Goal: Task Accomplishment & Management: Complete application form

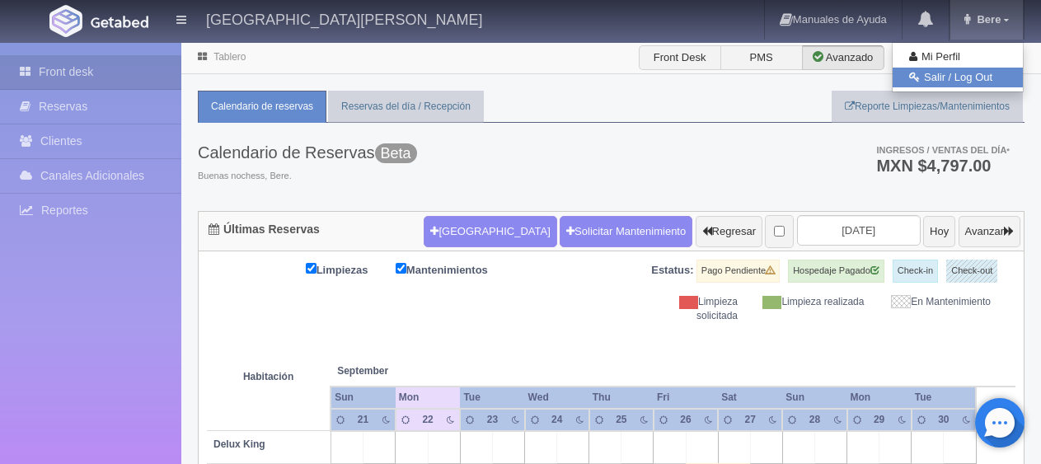
click at [971, 77] on link "Salir / Log Out" at bounding box center [957, 78] width 130 height 21
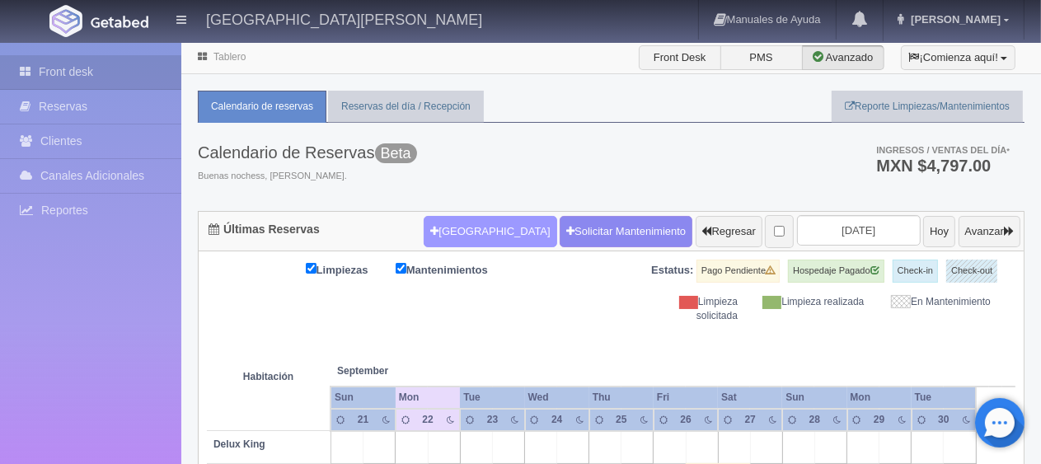
click at [478, 228] on button "[GEOGRAPHIC_DATA]" at bounding box center [490, 231] width 133 height 31
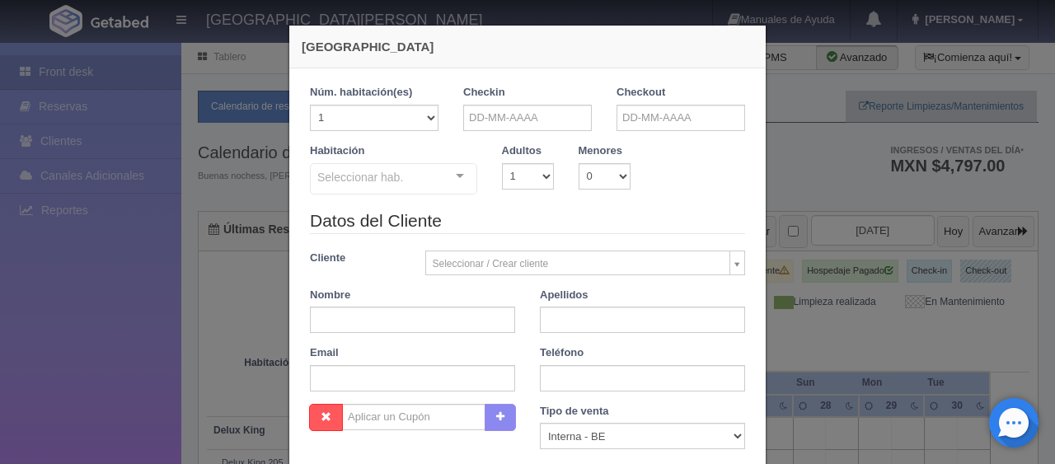
checkbox input "false"
click at [530, 115] on input "text" at bounding box center [527, 118] width 129 height 26
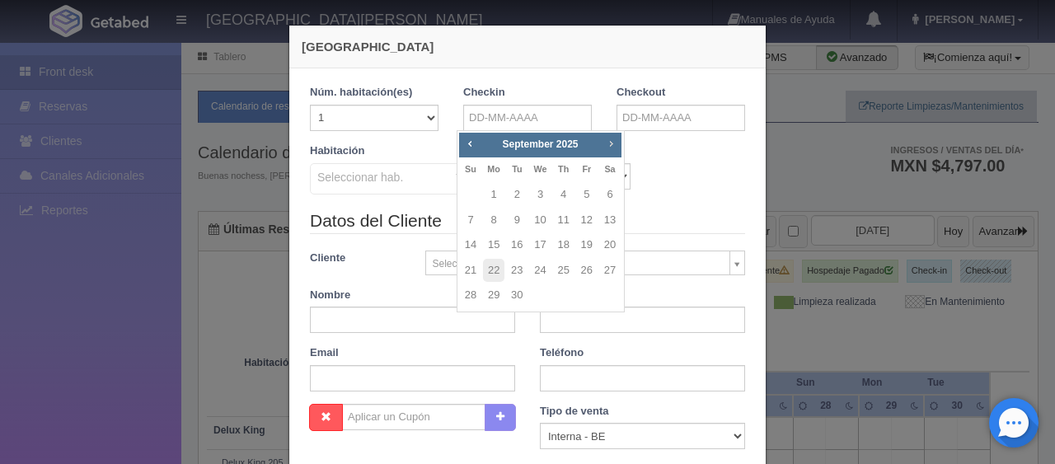
click at [604, 143] on span "Next" at bounding box center [610, 143] width 13 height 13
click at [465, 290] on link "26" at bounding box center [470, 295] width 21 height 24
type input "26-10-2025"
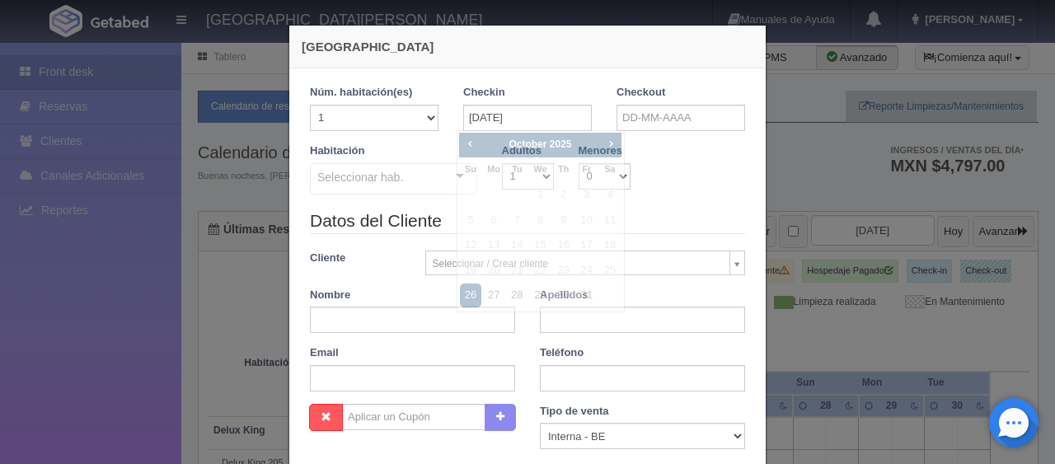
checkbox input "false"
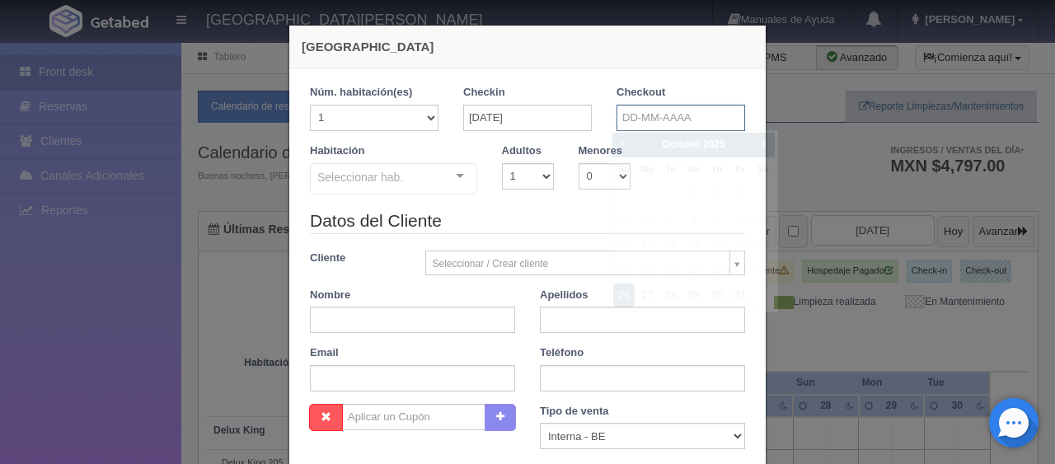
click at [650, 107] on input "text" at bounding box center [680, 118] width 129 height 26
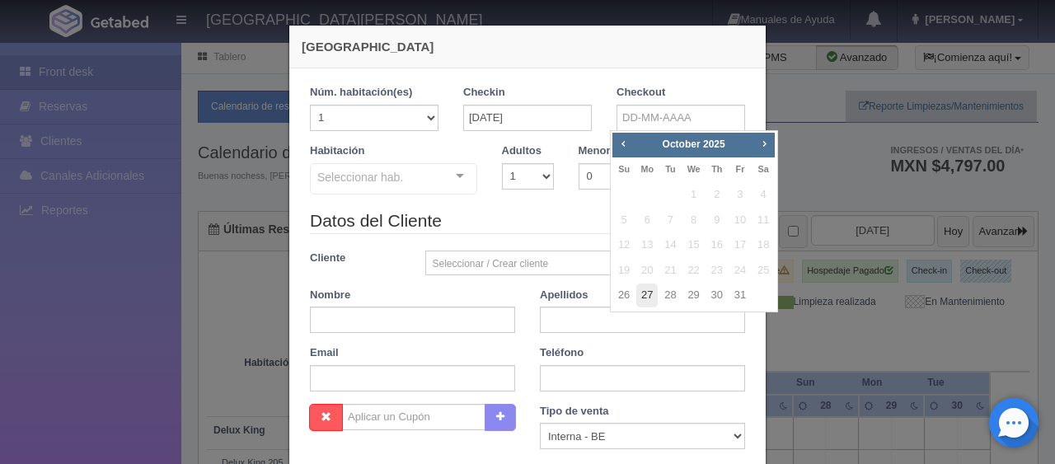
click at [649, 289] on link "27" at bounding box center [646, 295] width 21 height 24
type input "27-10-2025"
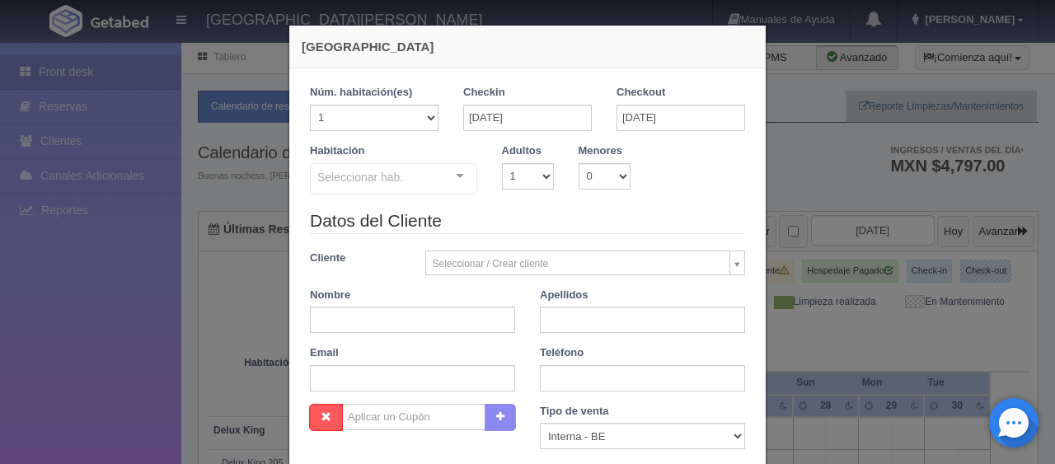
checkbox input "false"
click at [524, 171] on select "1 2 3 4 5 6 7 8 9 10" at bounding box center [528, 176] width 52 height 26
select select "2"
click at [502, 163] on select "1 2 3 4 5 6 7 8 9 10" at bounding box center [528, 176] width 52 height 26
click at [451, 176] on div at bounding box center [459, 176] width 33 height 25
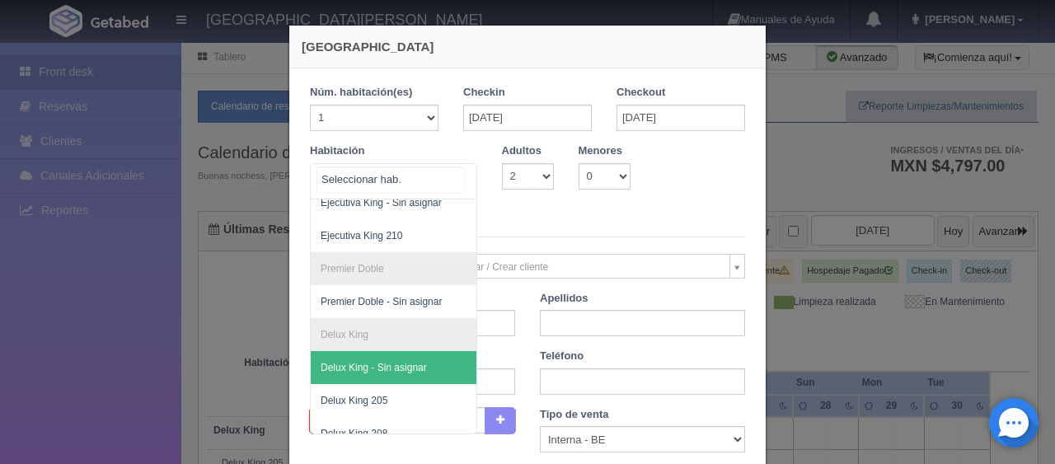
scroll to position [372, 0]
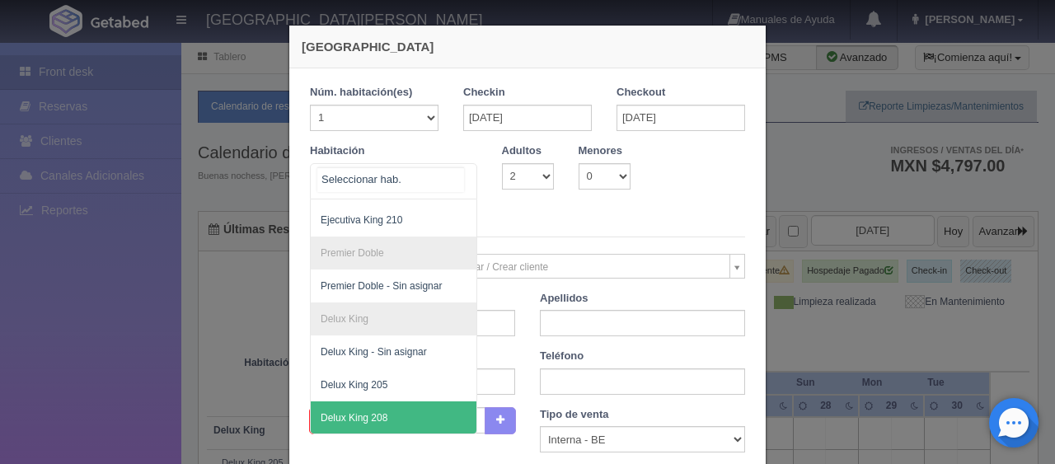
click at [397, 401] on span "Delux King 208" at bounding box center [449, 417] width 277 height 33
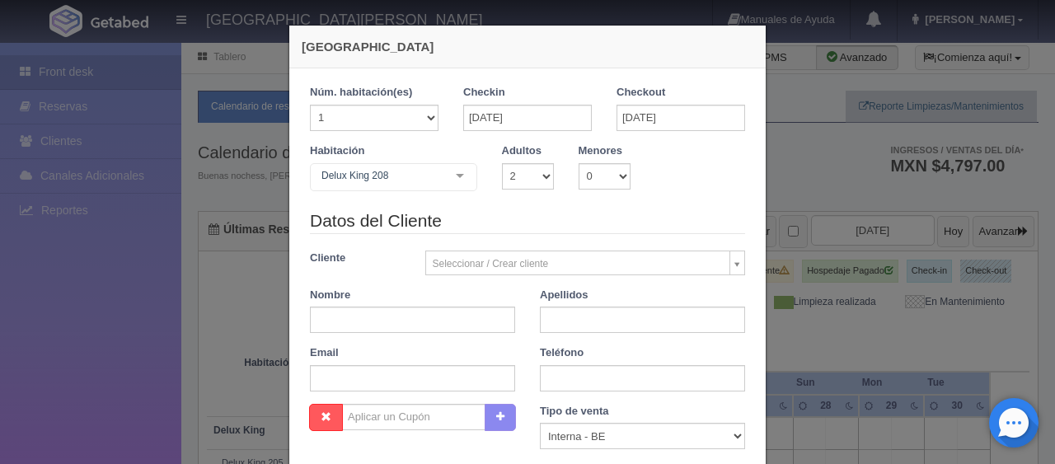
checkbox input "false"
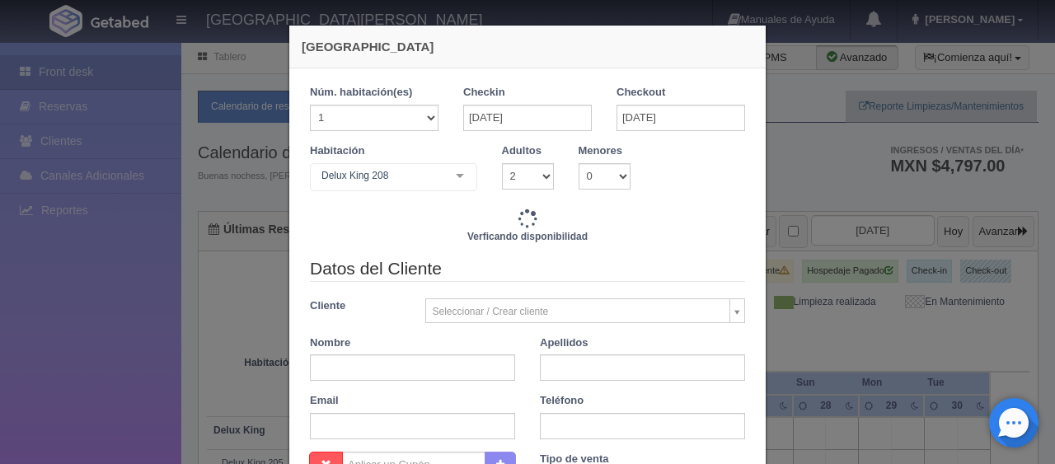
type input "1499.00"
checkbox input "false"
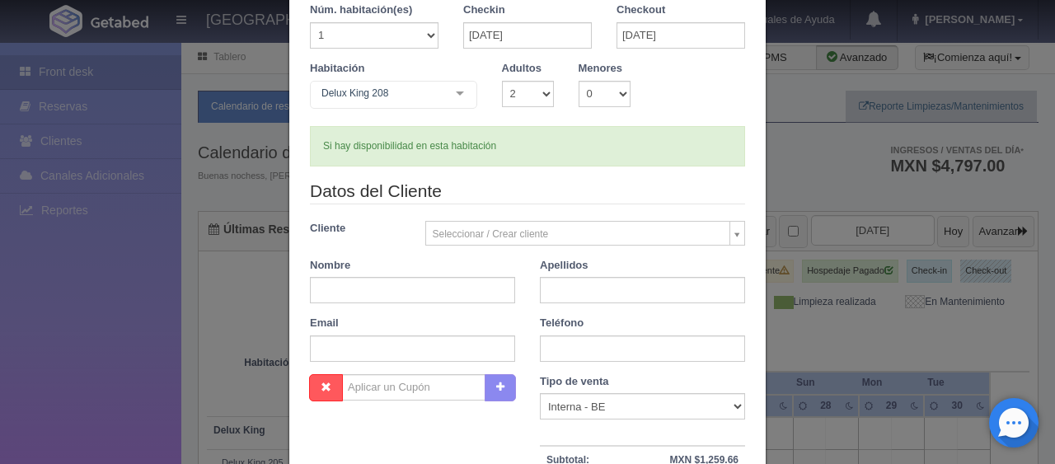
scroll to position [165, 0]
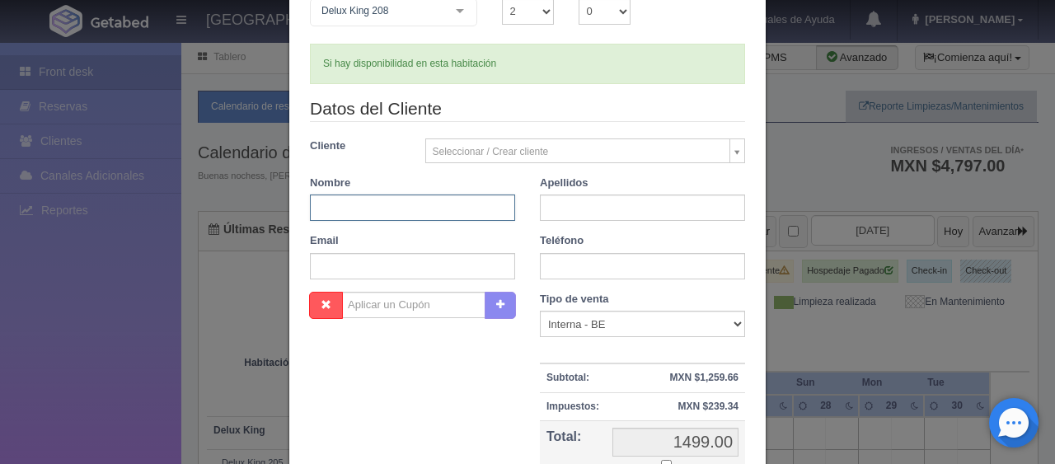
click at [412, 212] on input "text" at bounding box center [412, 207] width 205 height 26
type input "j"
type input "Jaqueline"
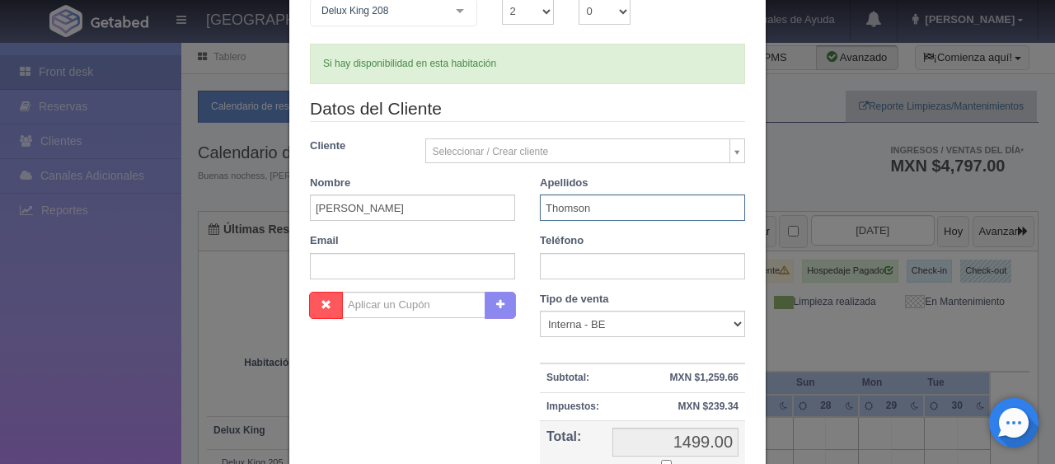
type input "Thomson"
paste input "1 203 564 0799"
type input "1 203 564 0799"
click at [600, 314] on select "Correo Electronico Interna - BE Llamada OTA Externa Otro WALK IN" at bounding box center [642, 324] width 205 height 26
select select "extota"
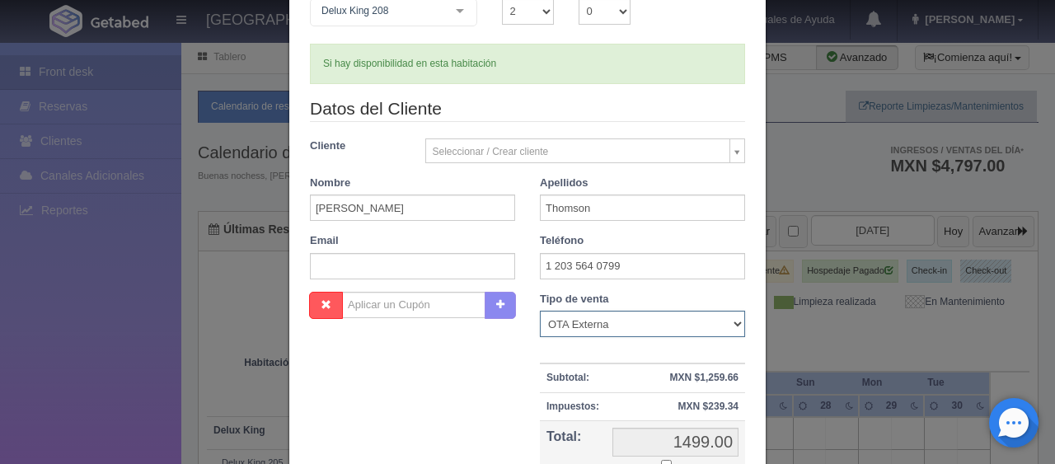
click at [540, 311] on select "Correo Electronico Interna - BE Llamada OTA Externa Otro WALK IN" at bounding box center [642, 324] width 205 height 26
click at [461, 410] on div "Nombre Cupón : Descuentos : Tipo de venta Correo Electronico Interna - BE Llama…" at bounding box center [527, 412] width 460 height 240
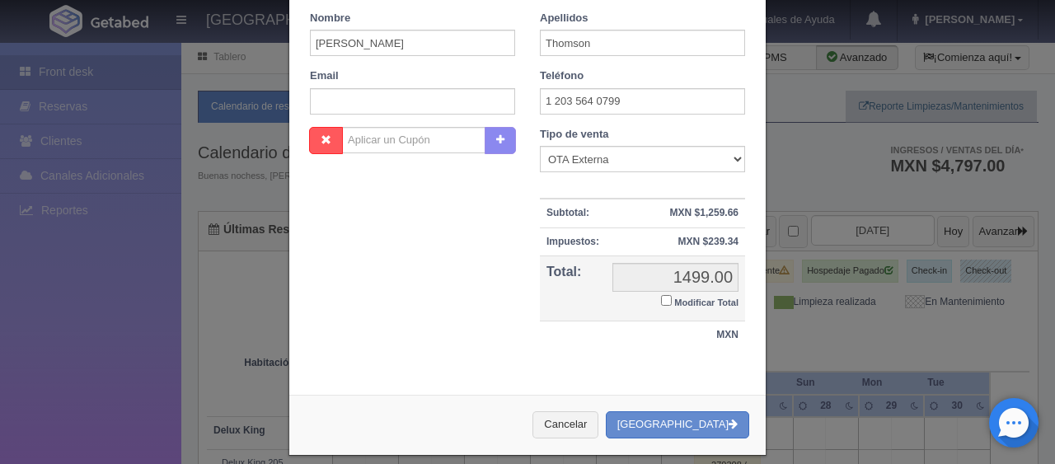
click at [661, 300] on input "Modificar Total" at bounding box center [666, 300] width 11 height 11
checkbox input "true"
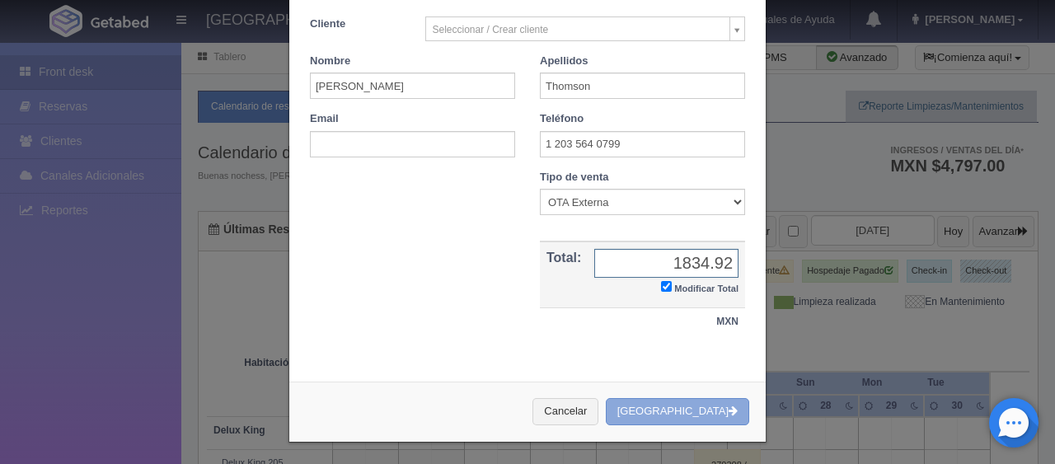
type input "1834.92"
click at [660, 405] on button "[GEOGRAPHIC_DATA]" at bounding box center [677, 411] width 143 height 27
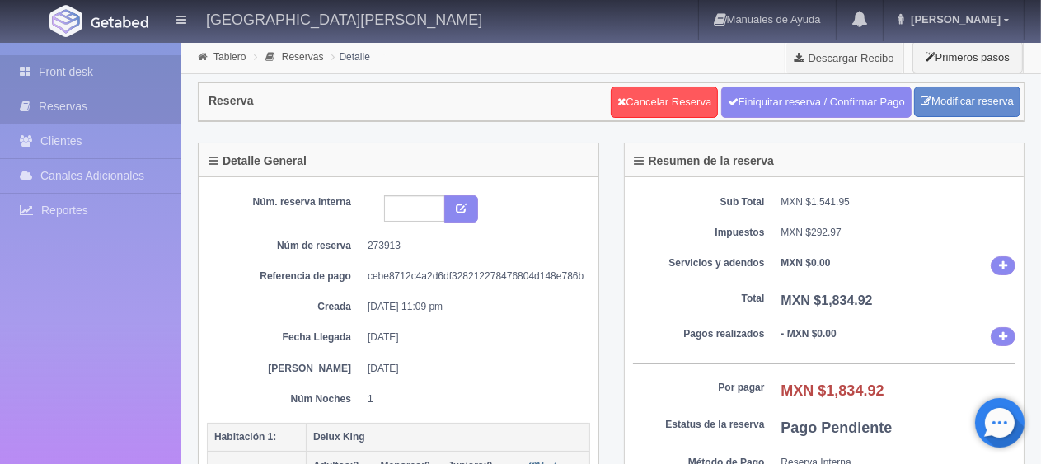
click at [111, 65] on link "Front desk" at bounding box center [90, 72] width 181 height 34
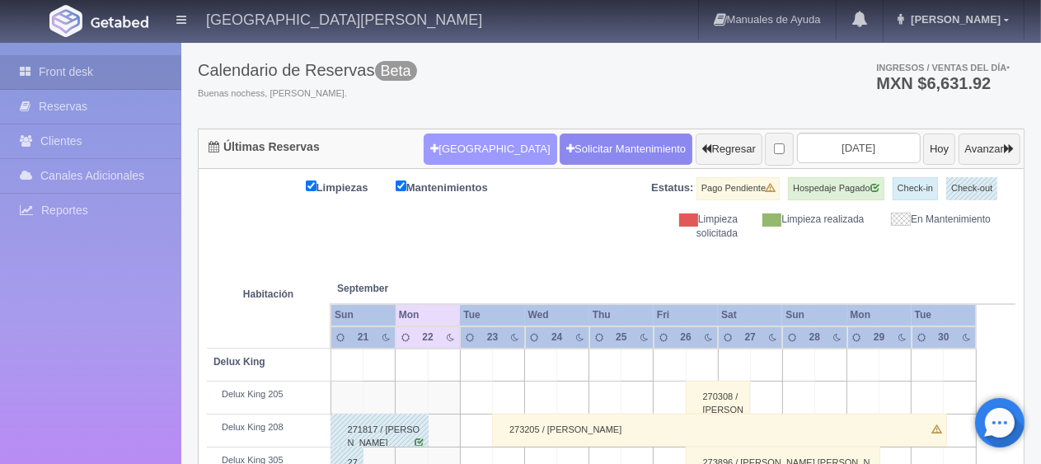
scroll to position [165, 0]
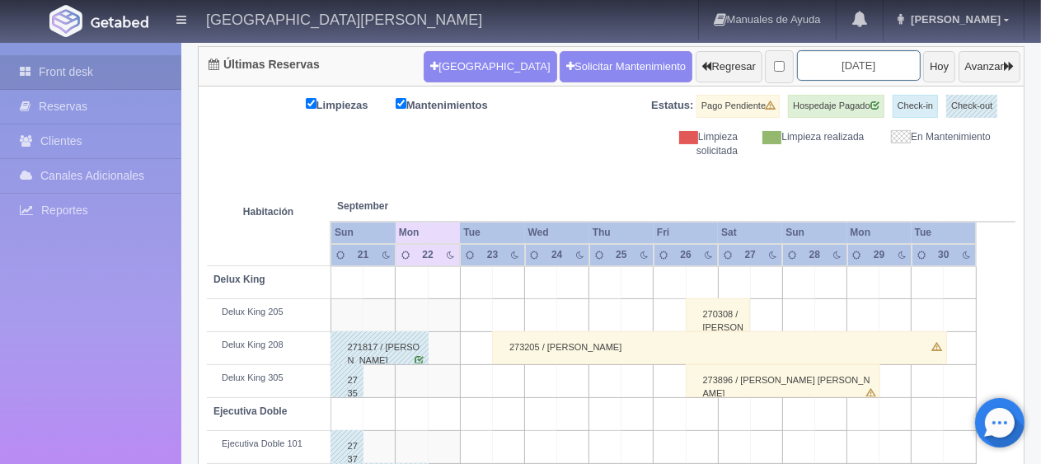
click at [833, 63] on input "2025-09-23" at bounding box center [859, 65] width 124 height 30
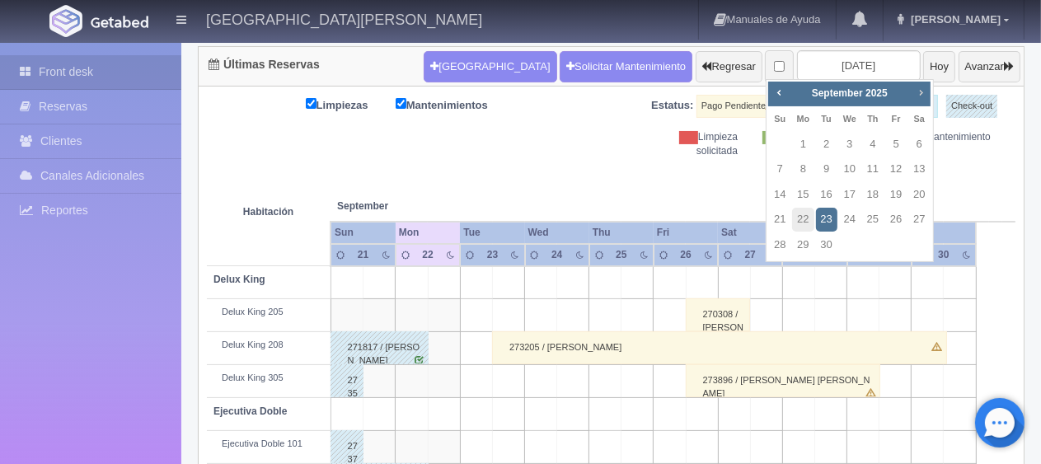
click at [920, 96] on span "Next" at bounding box center [920, 92] width 13 height 13
click at [804, 219] on link "20" at bounding box center [802, 220] width 21 height 24
type input "2025-10-20"
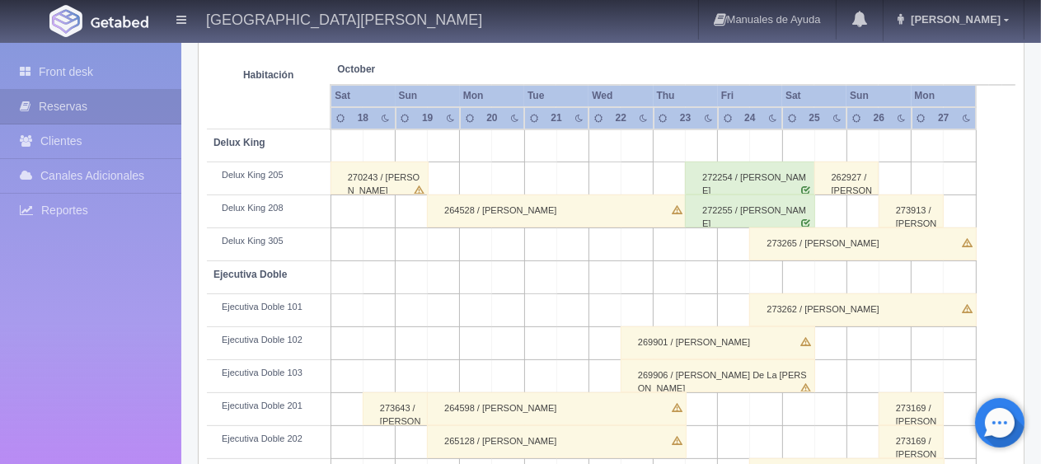
scroll to position [54, 0]
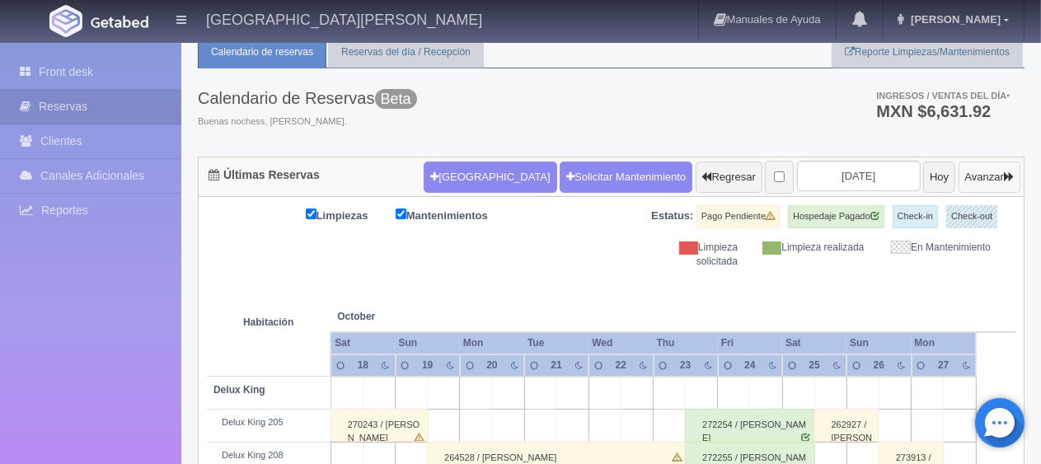
click at [958, 179] on button "Avanzar" at bounding box center [989, 177] width 62 height 31
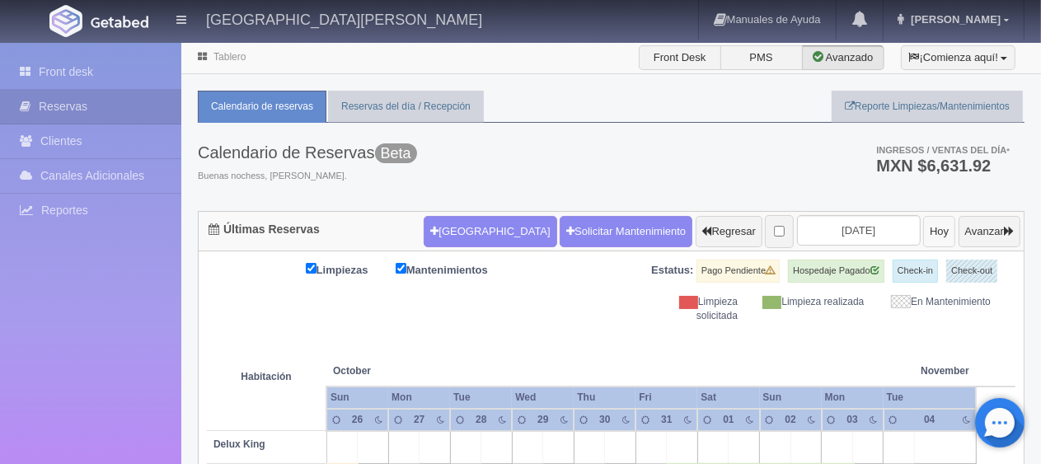
click at [923, 236] on button "Hoy" at bounding box center [939, 231] width 32 height 31
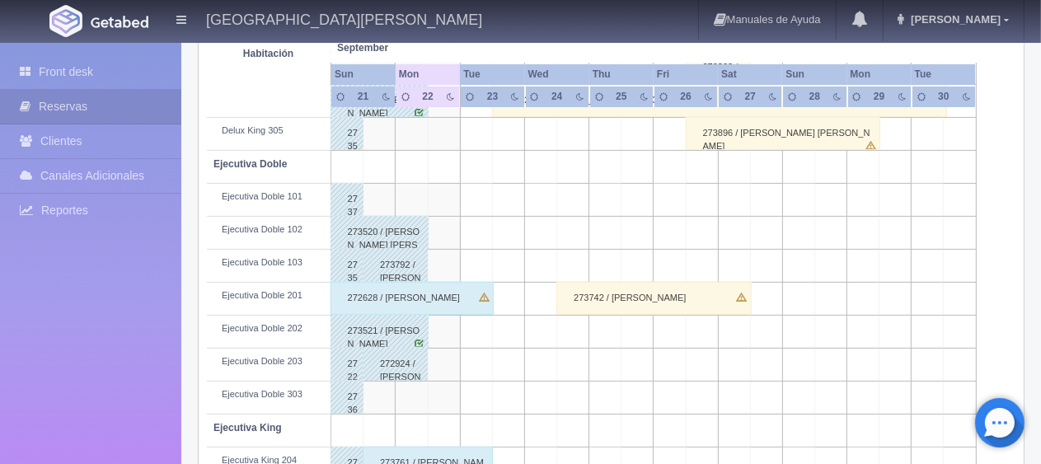
scroll to position [494, 0]
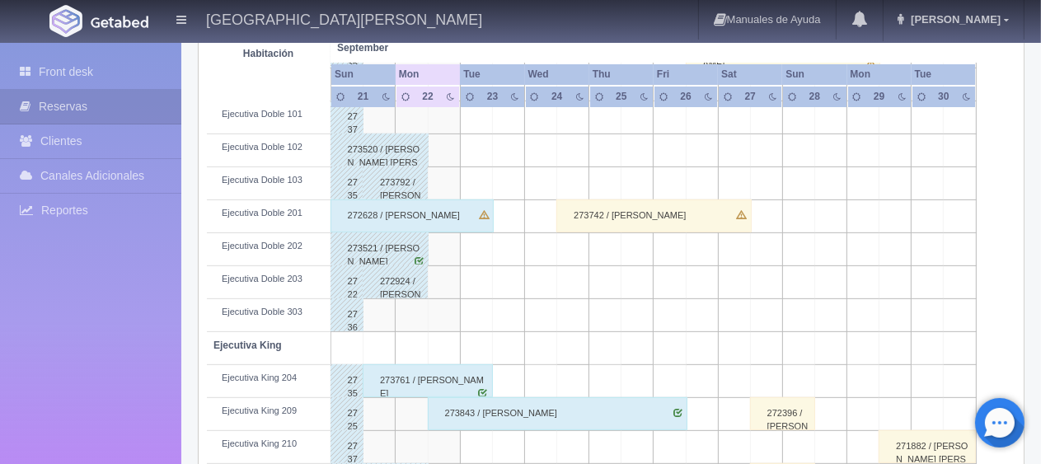
click at [459, 220] on div "272628 / [PERSON_NAME]" at bounding box center [411, 215] width 163 height 33
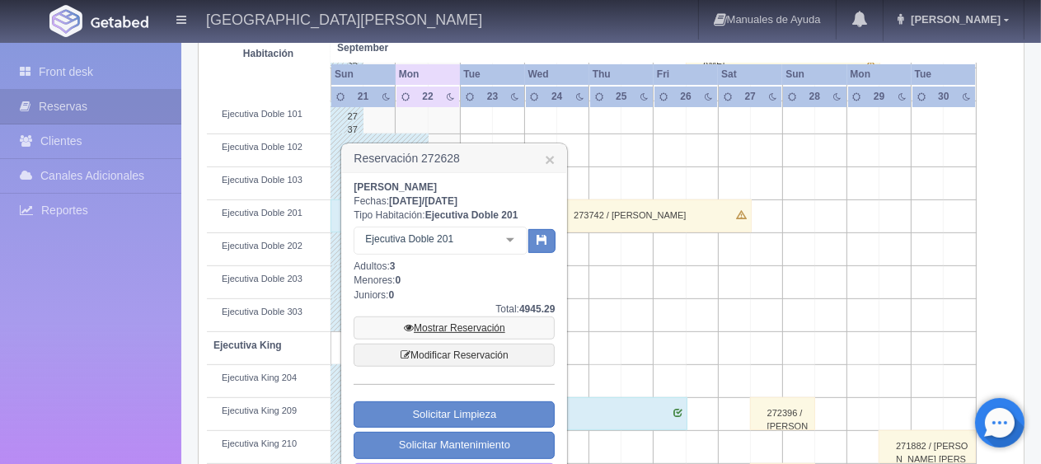
scroll to position [577, 0]
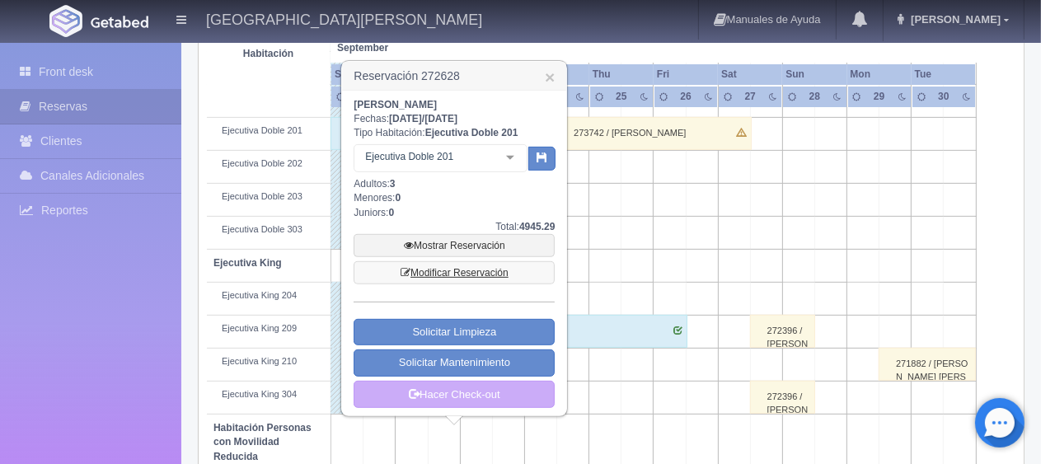
click at [486, 263] on link "Modificar Reservación" at bounding box center [453, 272] width 201 height 23
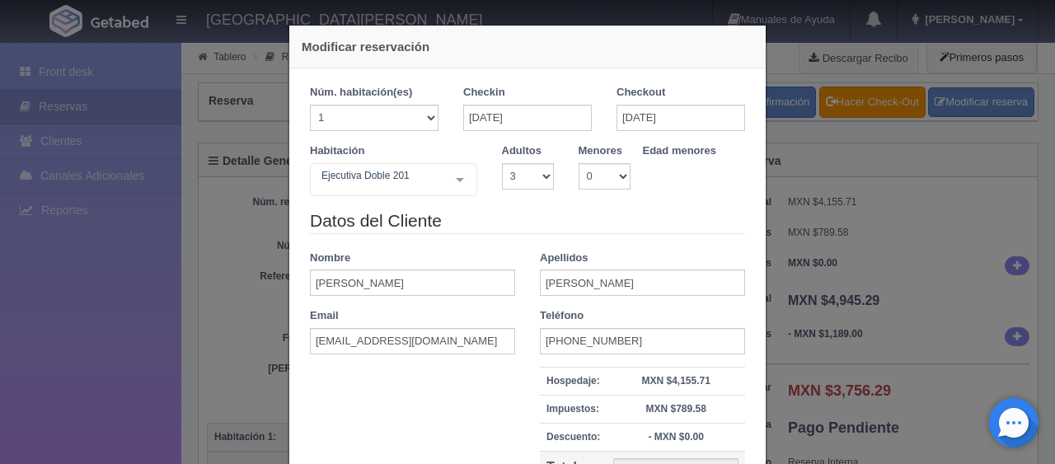
select select "3"
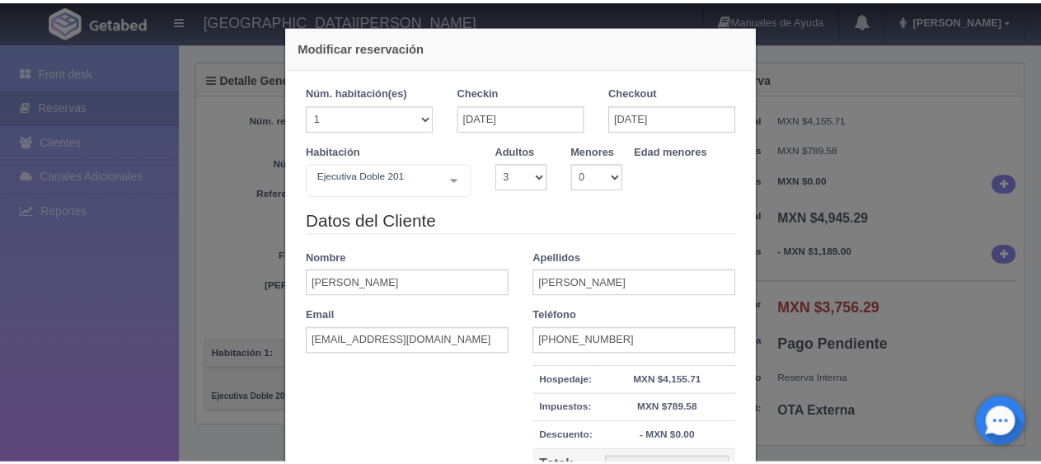
scroll to position [187, 0]
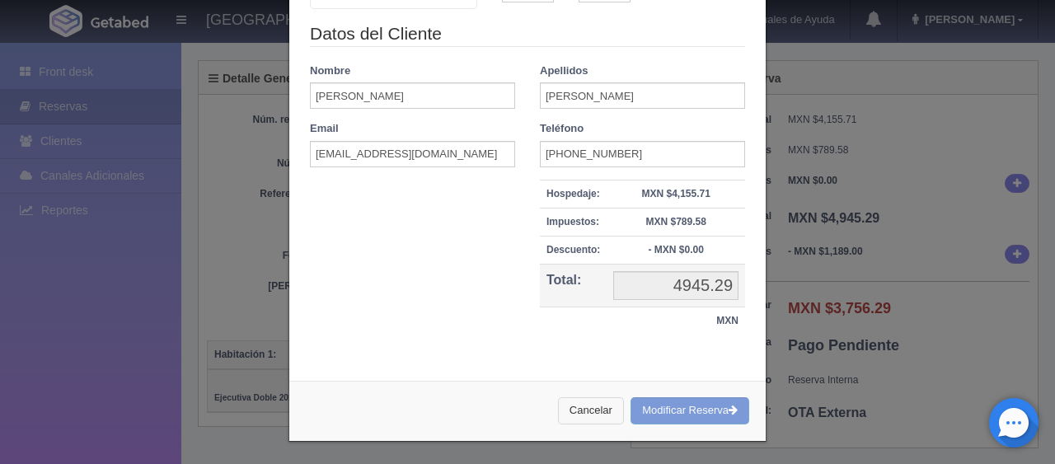
click at [571, 413] on button "Cancelar" at bounding box center [591, 410] width 66 height 27
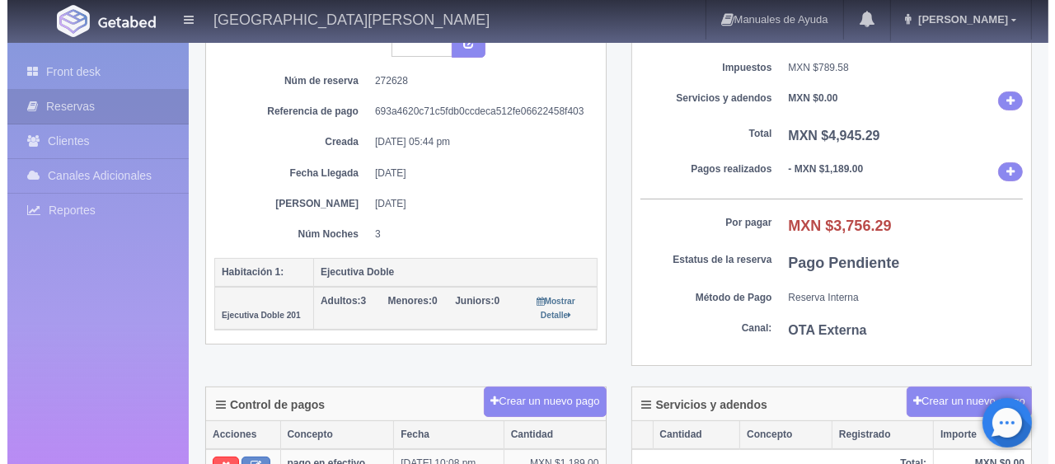
scroll to position [330, 0]
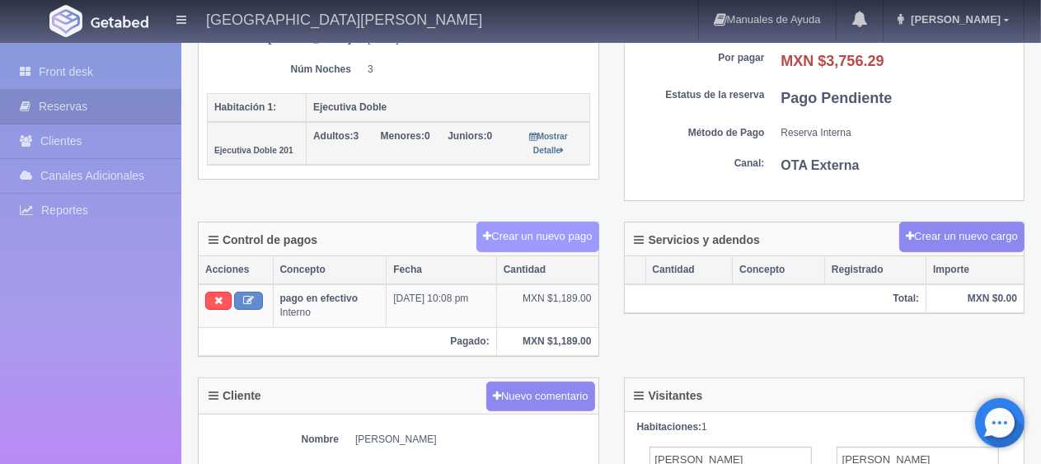
click at [540, 239] on button "Crear un nuevo pago" at bounding box center [537, 237] width 122 height 30
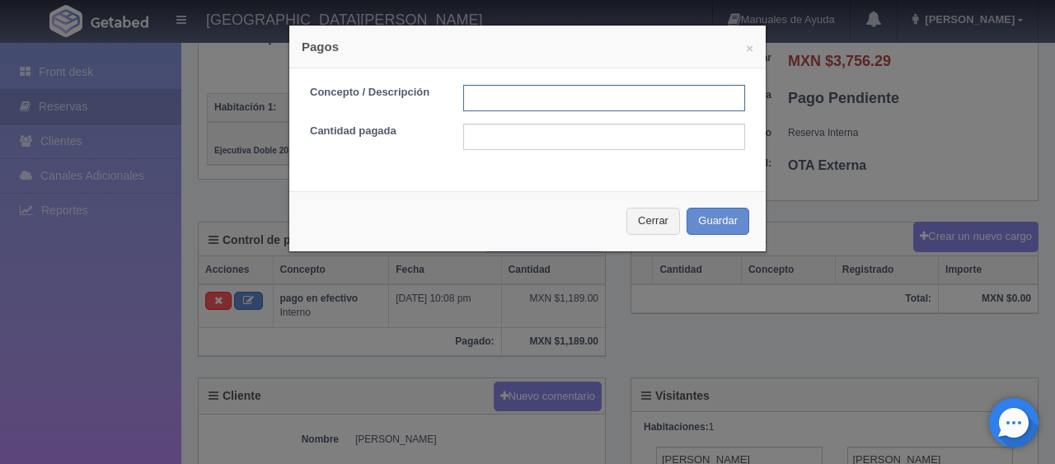
click at [507, 101] on input "text" at bounding box center [604, 98] width 282 height 26
type input "pago en efectivo"
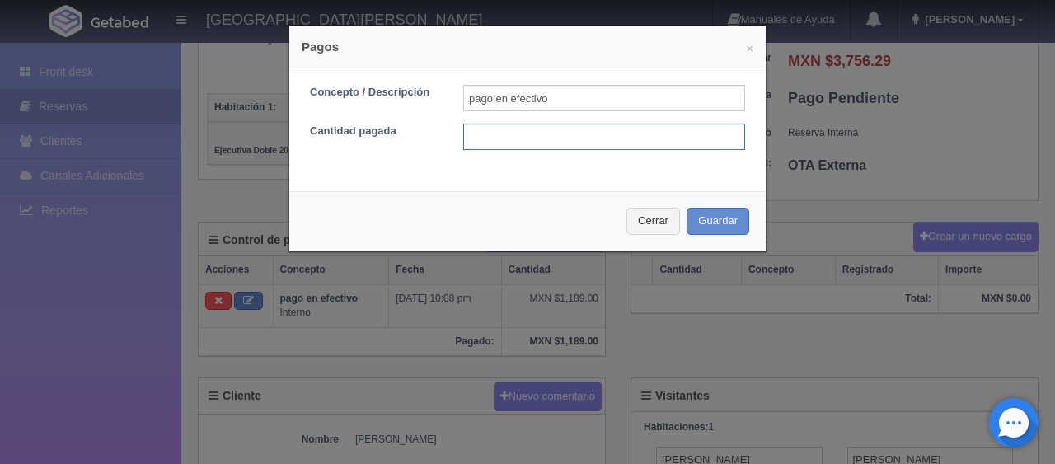
click at [519, 140] on input "text" at bounding box center [604, 137] width 282 height 26
type input "2556"
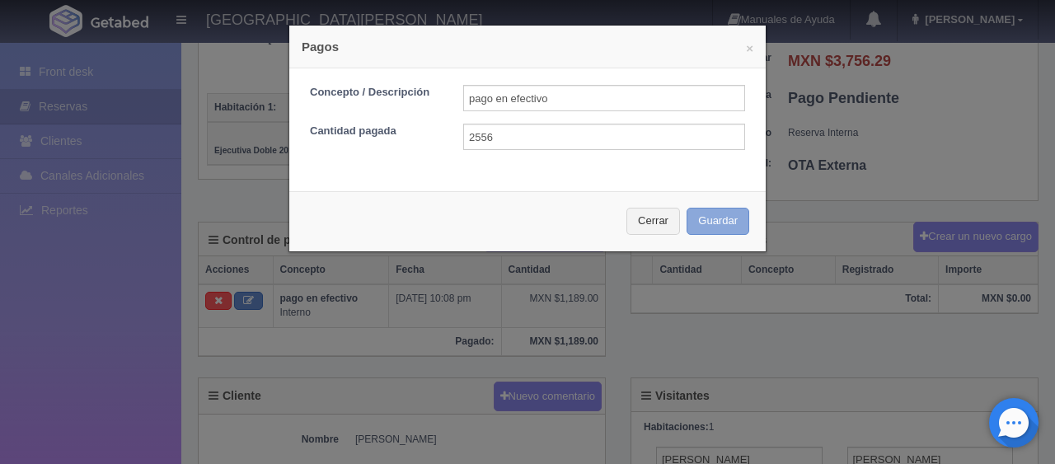
click at [695, 219] on button "Guardar" at bounding box center [717, 221] width 63 height 27
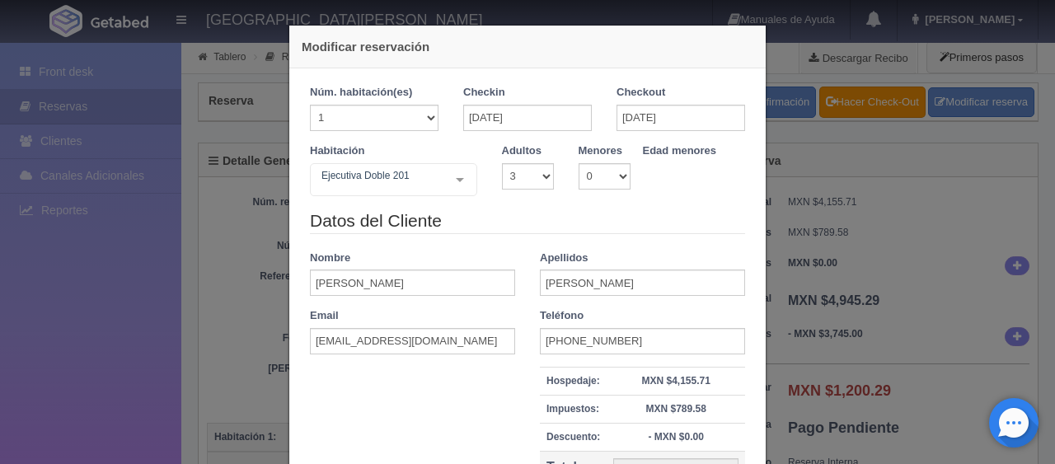
select select "3"
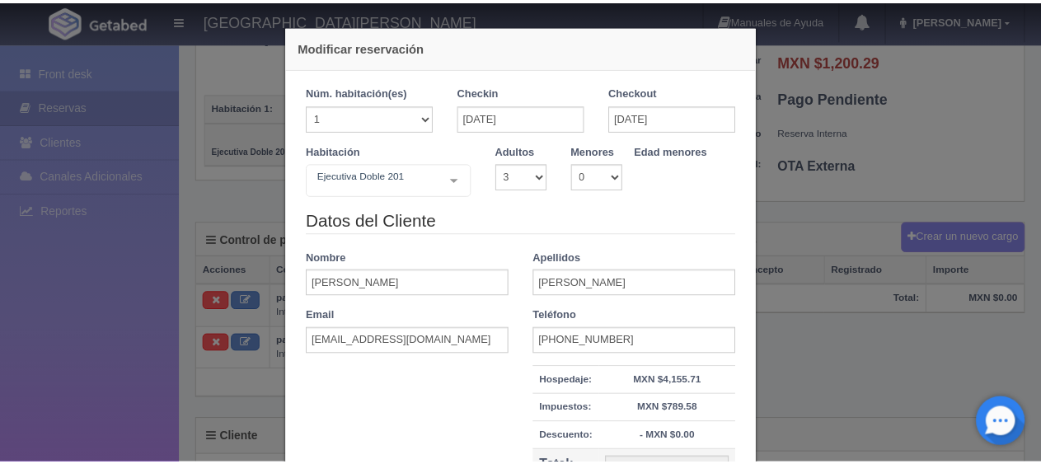
scroll to position [187, 0]
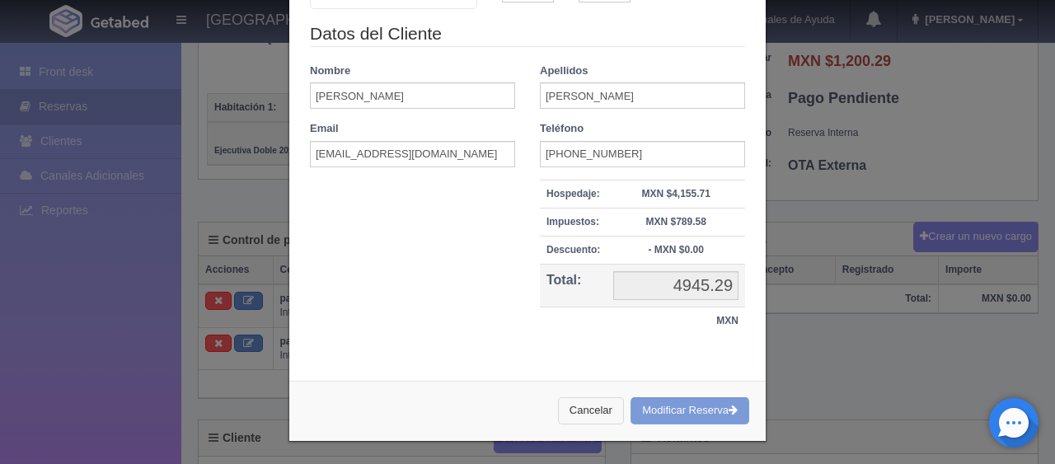
click at [577, 406] on button "Cancelar" at bounding box center [591, 410] width 66 height 27
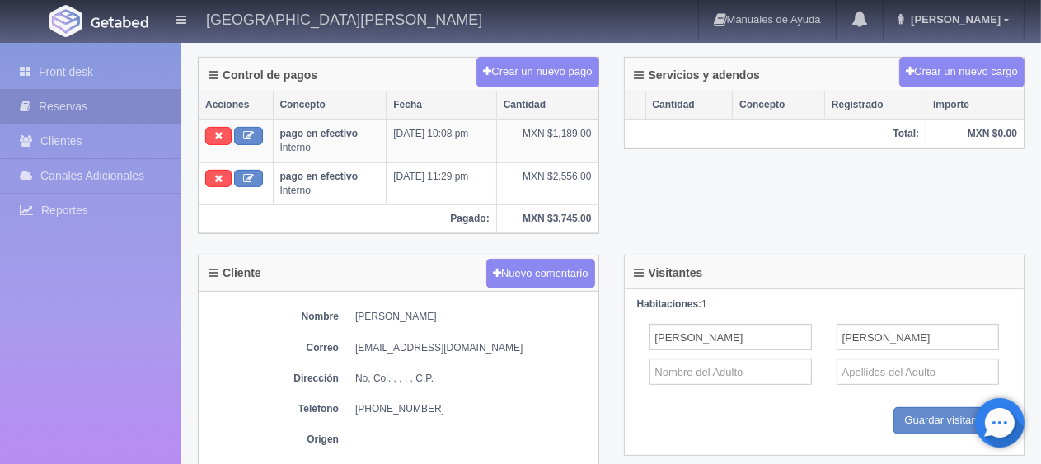
scroll to position [0, 0]
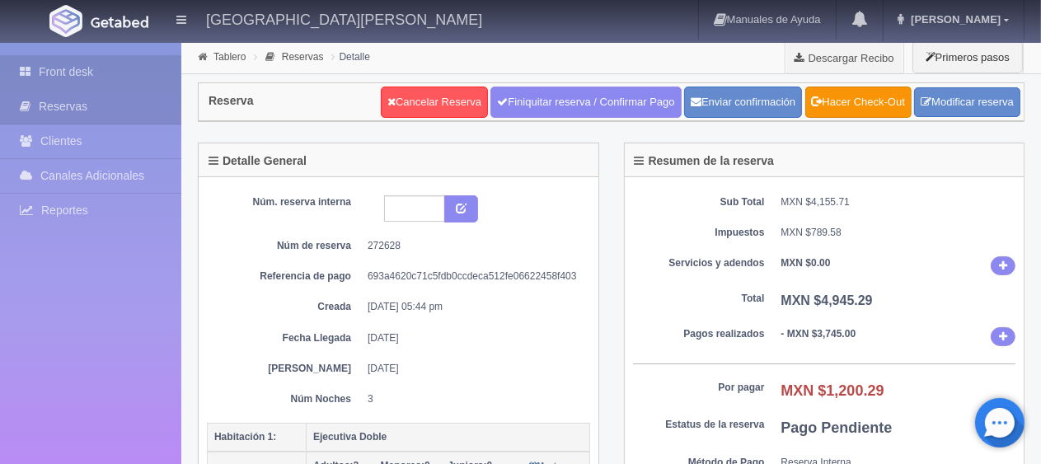
click at [155, 70] on link "Front desk" at bounding box center [90, 72] width 181 height 34
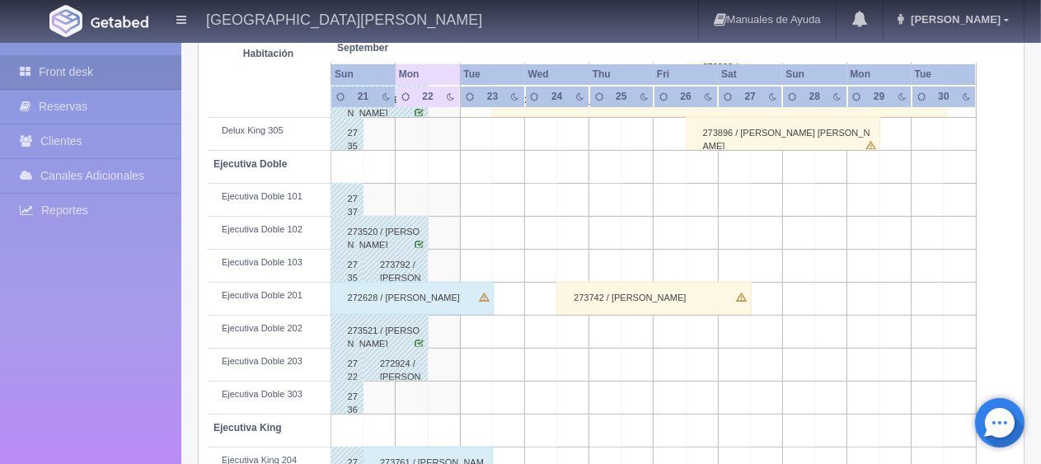
scroll to position [412, 0]
click at [475, 288] on div "272628 / Leticia Martín" at bounding box center [411, 298] width 163 height 33
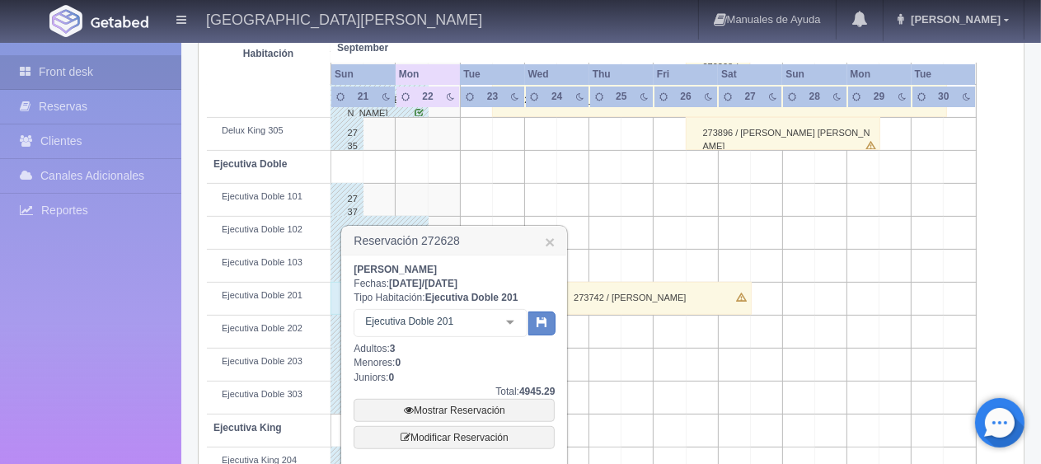
scroll to position [494, 0]
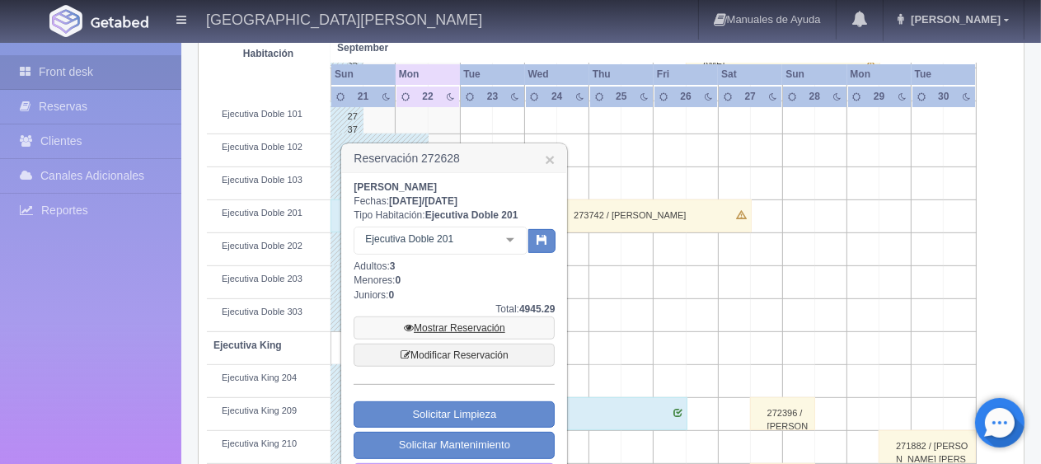
click at [473, 325] on link "Mostrar Reservación" at bounding box center [453, 327] width 201 height 23
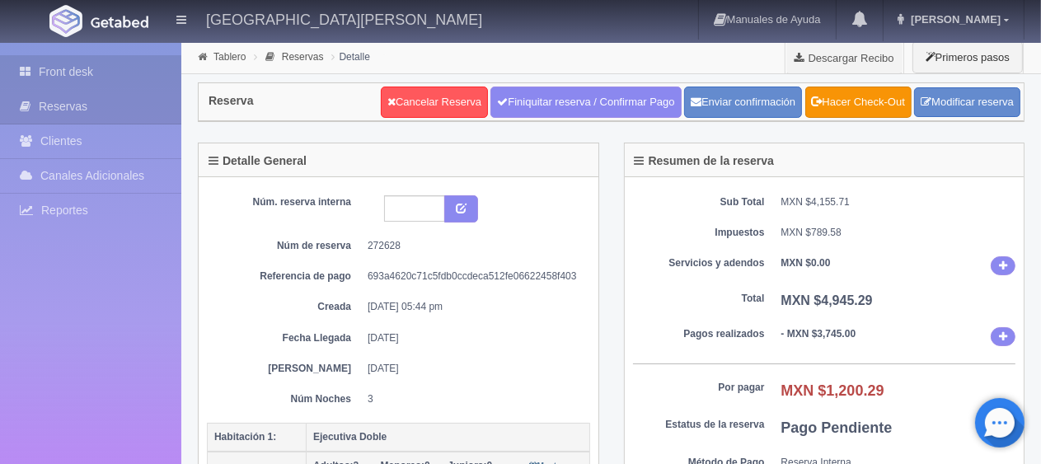
click at [57, 69] on link "Front desk" at bounding box center [90, 72] width 181 height 34
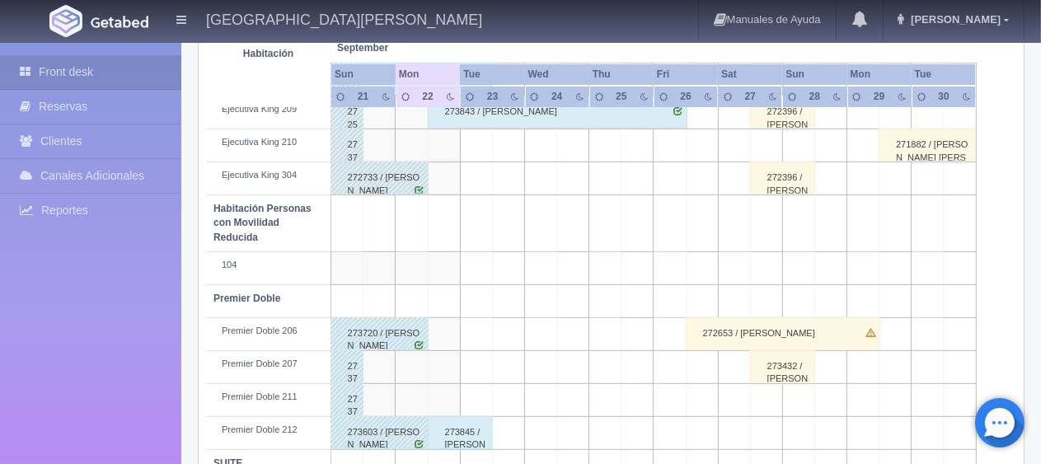
scroll to position [631, 0]
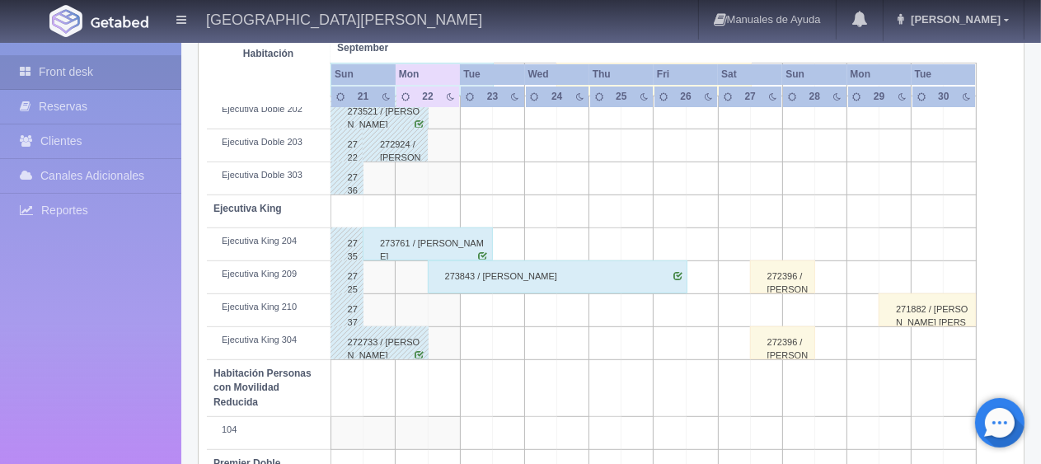
click at [511, 265] on div "273843 / [PERSON_NAME]" at bounding box center [558, 276] width 260 height 33
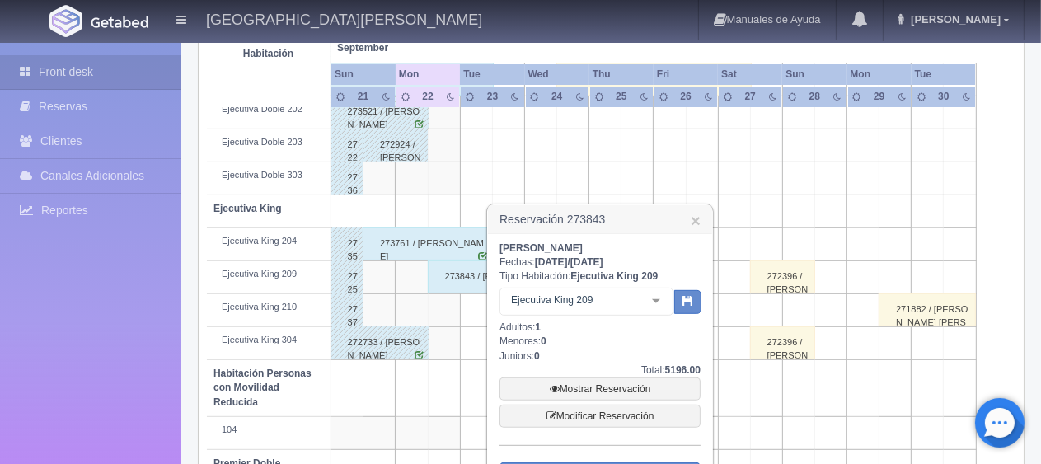
scroll to position [714, 0]
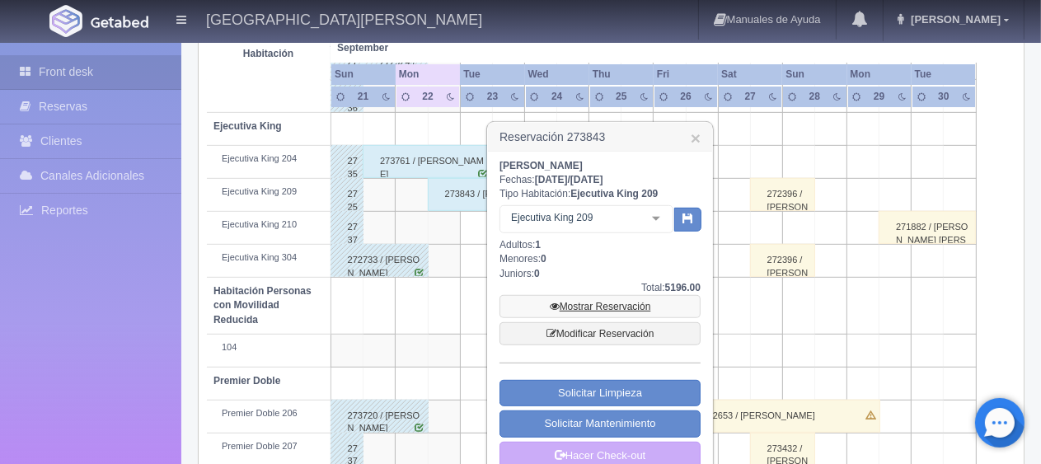
click at [596, 310] on link "Mostrar Reservación" at bounding box center [599, 306] width 201 height 23
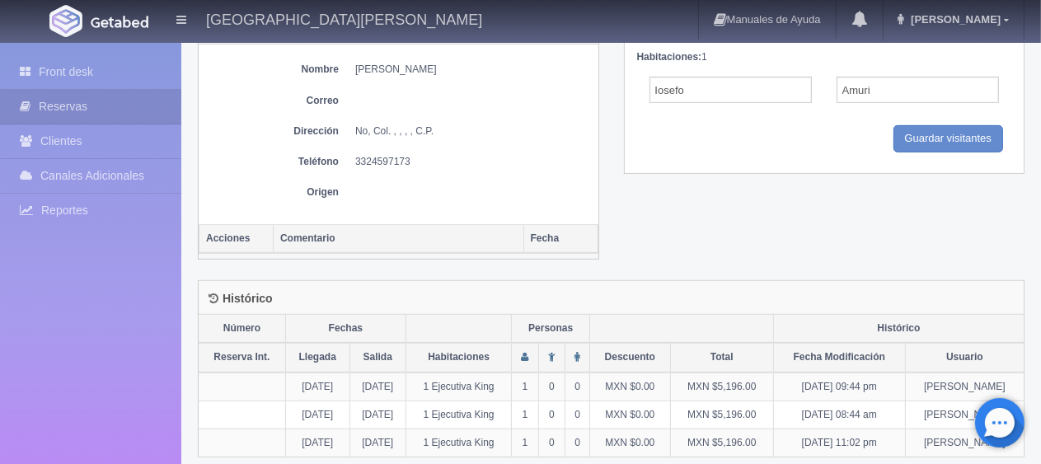
scroll to position [748, 0]
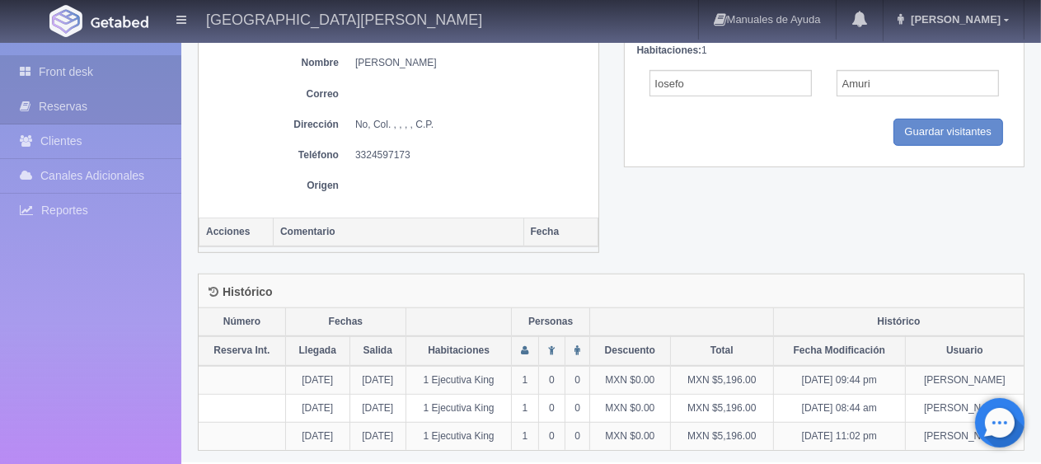
click at [99, 74] on link "Front desk" at bounding box center [90, 72] width 181 height 34
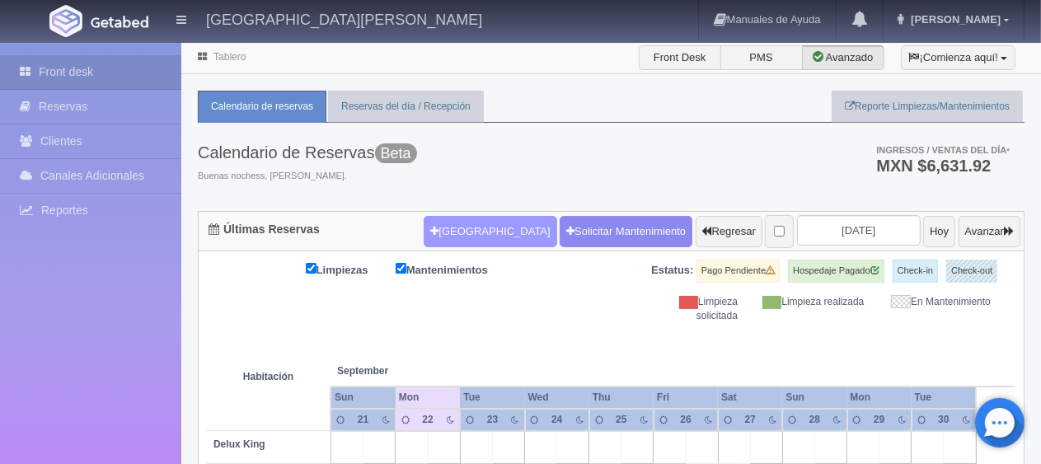
click at [466, 232] on button "Nueva Reserva" at bounding box center [490, 231] width 133 height 31
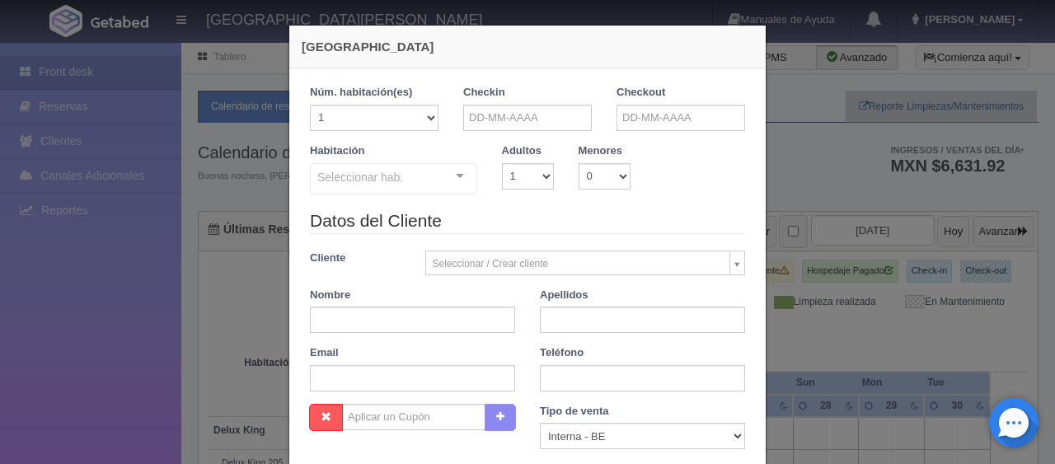
checkbox input "false"
click at [501, 119] on input "text" at bounding box center [527, 118] width 129 height 26
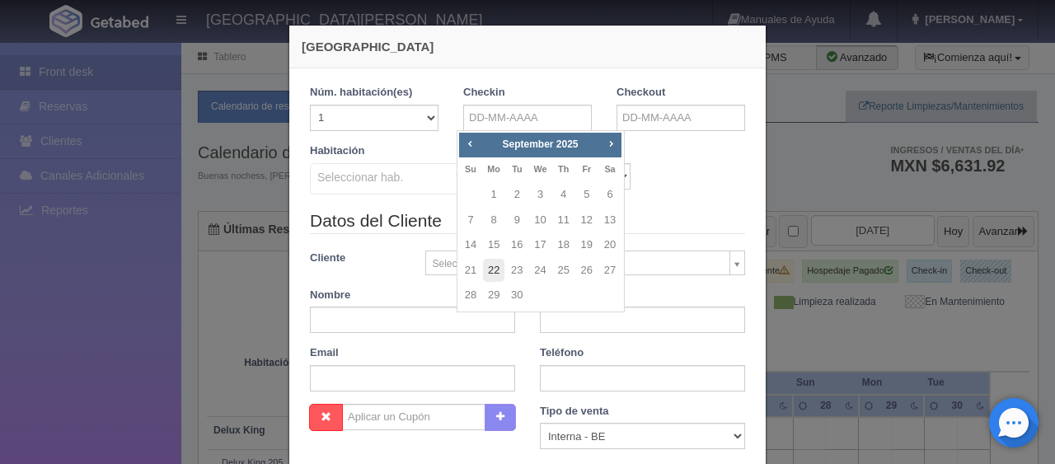
click at [495, 270] on link "22" at bounding box center [493, 271] width 21 height 24
type input "22-09-2025"
checkbox input "false"
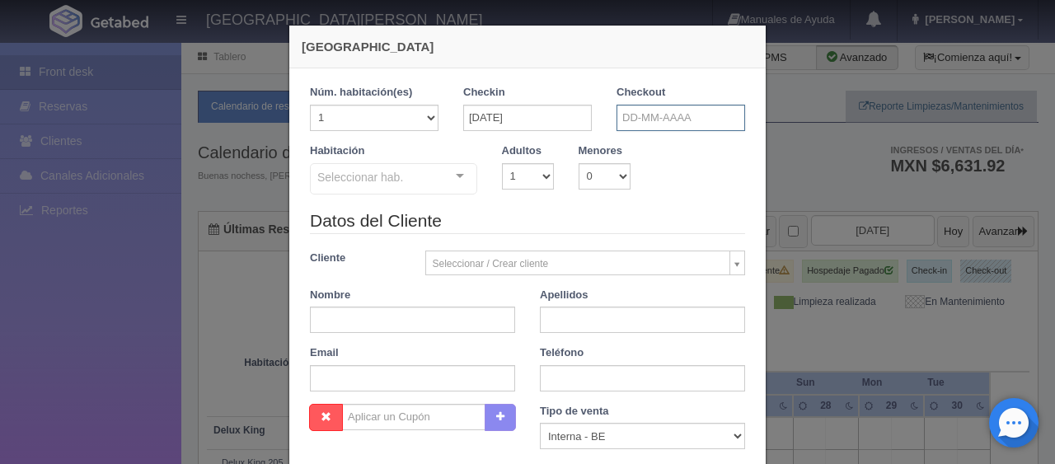
click at [637, 127] on input "text" at bounding box center [680, 118] width 129 height 26
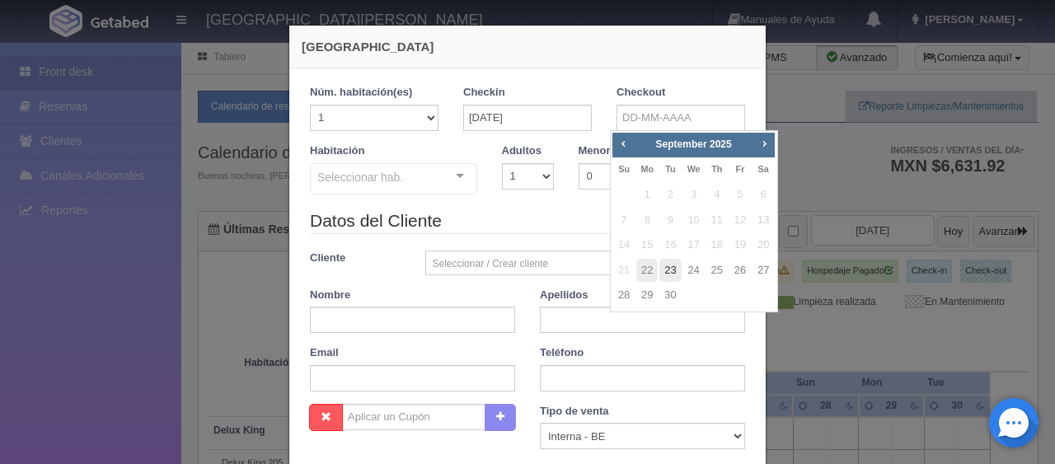
click at [663, 263] on link "23" at bounding box center [669, 271] width 21 height 24
type input "23-09-2025"
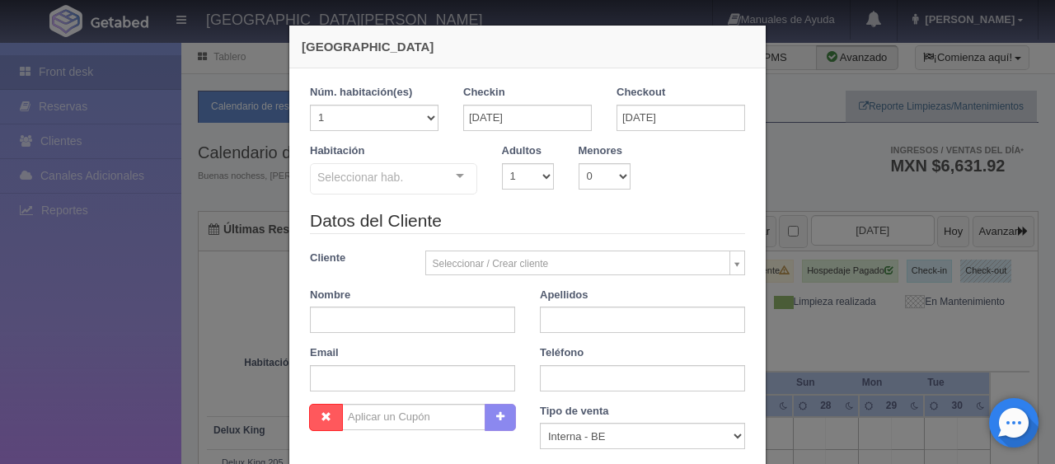
checkbox input "false"
click at [531, 169] on select "1 2 3 4 5 6 7 8 9 10" at bounding box center [528, 176] width 52 height 26
select select "2"
click at [502, 163] on select "1 2 3 4 5 6 7 8 9 10" at bounding box center [528, 176] width 52 height 26
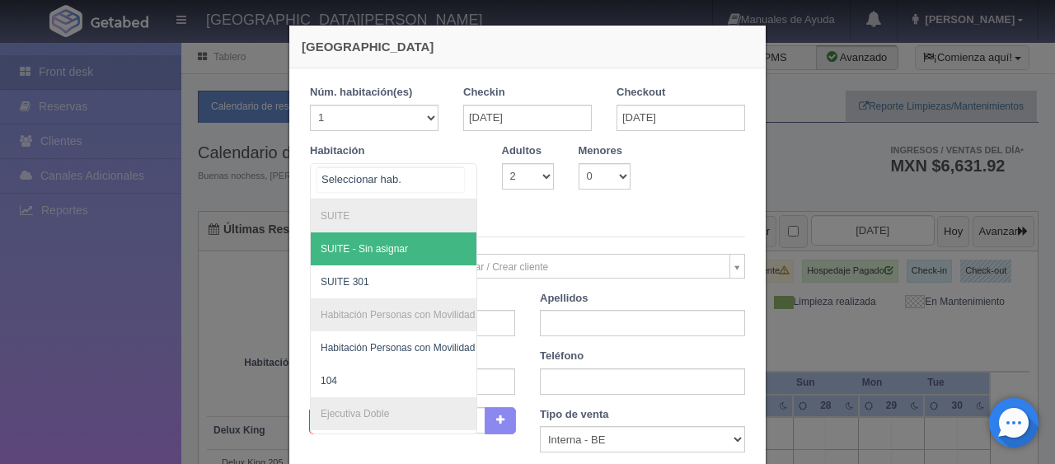
click at [458, 179] on div at bounding box center [459, 176] width 33 height 25
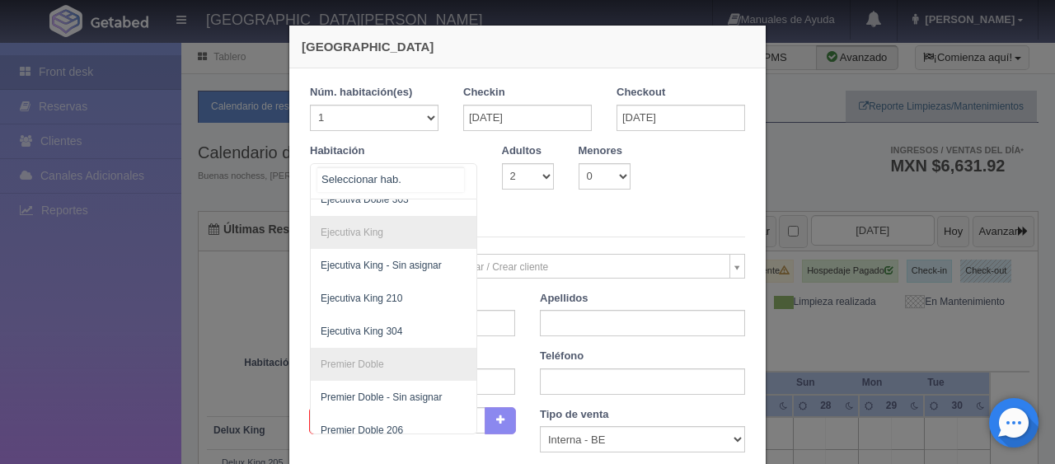
scroll to position [448, 0]
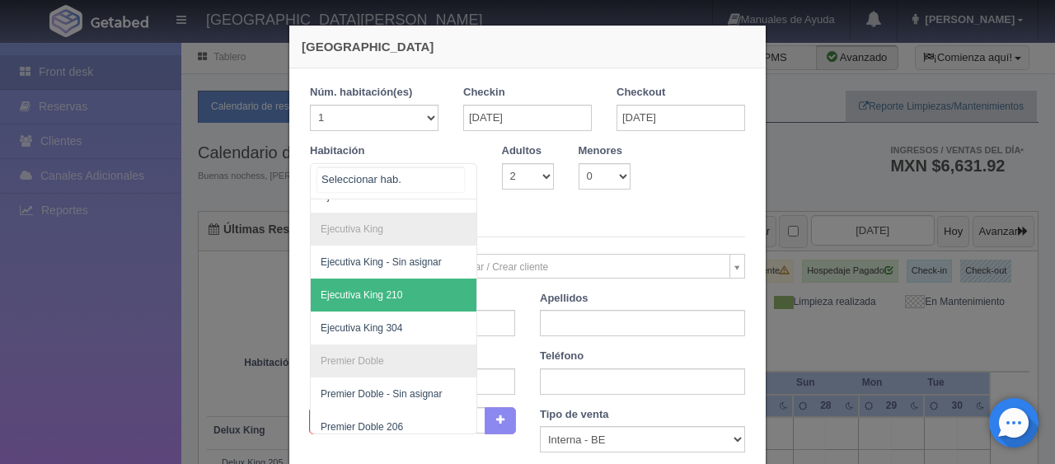
click at [405, 293] on span "Ejecutiva King 210" at bounding box center [449, 295] width 277 height 33
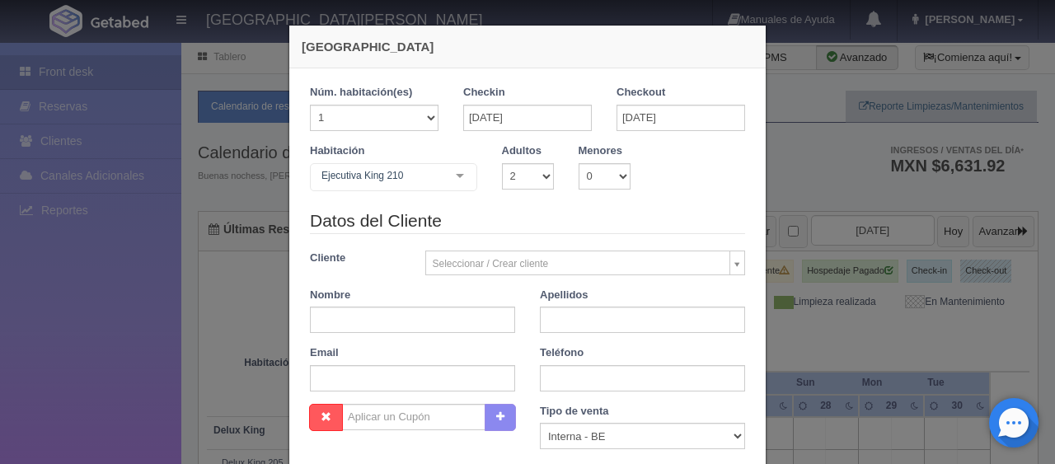
checkbox input "false"
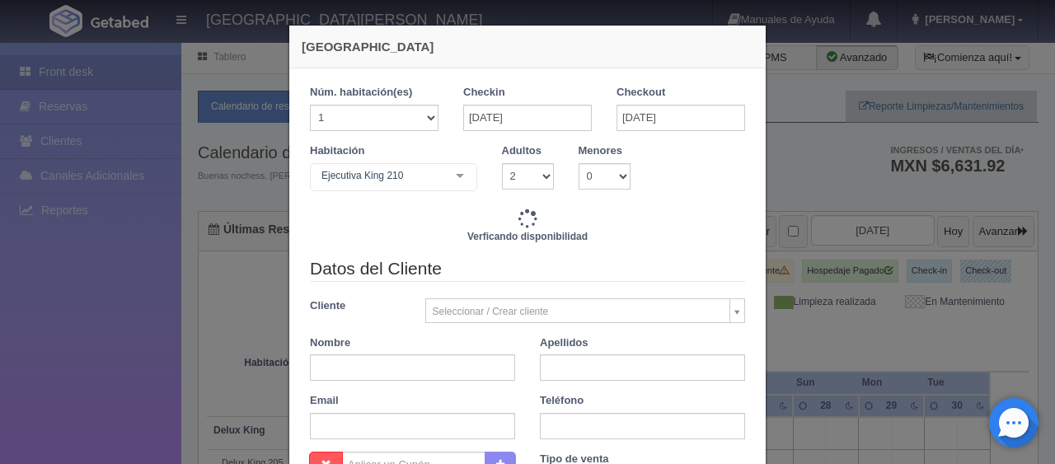
type input "1549.00"
checkbox input "false"
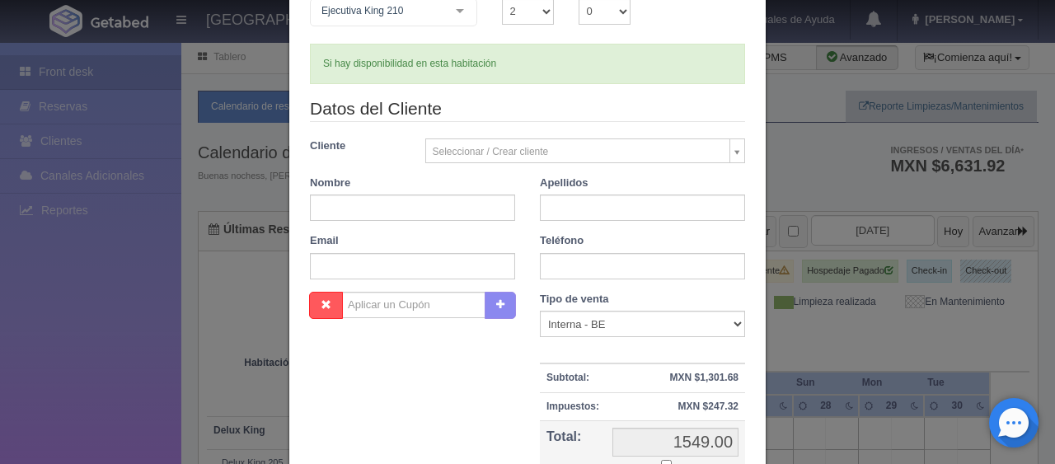
scroll to position [0, 0]
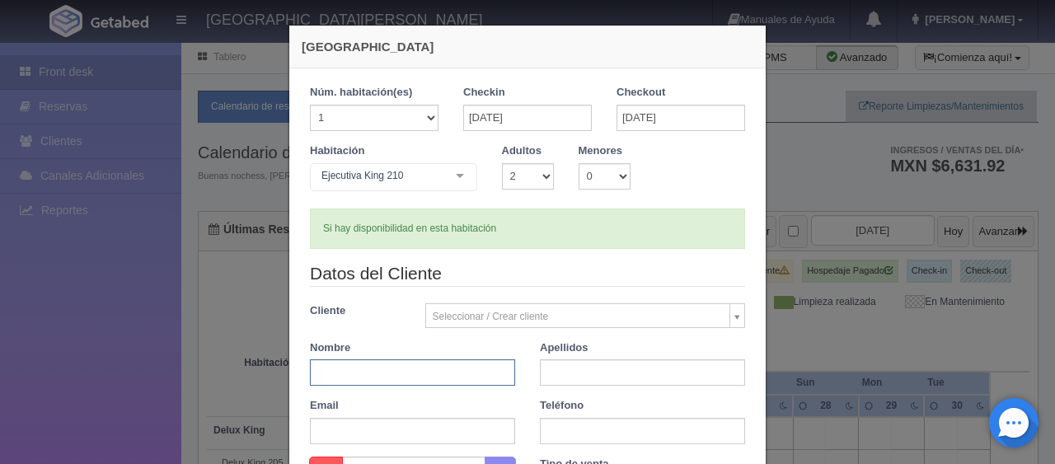
click at [410, 374] on input "text" at bounding box center [412, 372] width 205 height 26
type input "Gema Idalia"
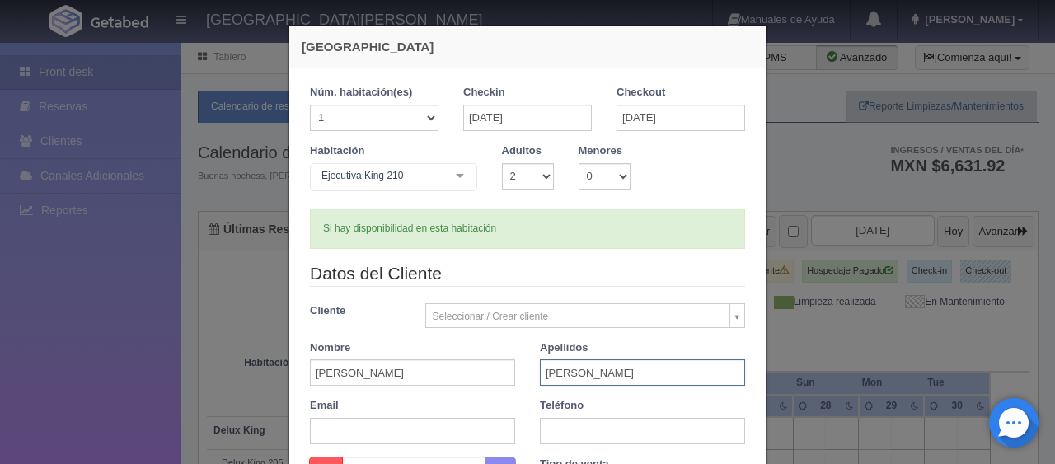
type input "Rivera Rocha"
click at [558, 436] on input "text" at bounding box center [642, 431] width 205 height 26
type input "4444004802"
click at [527, 413] on div "Teléfono 4444004802" at bounding box center [642, 421] width 230 height 46
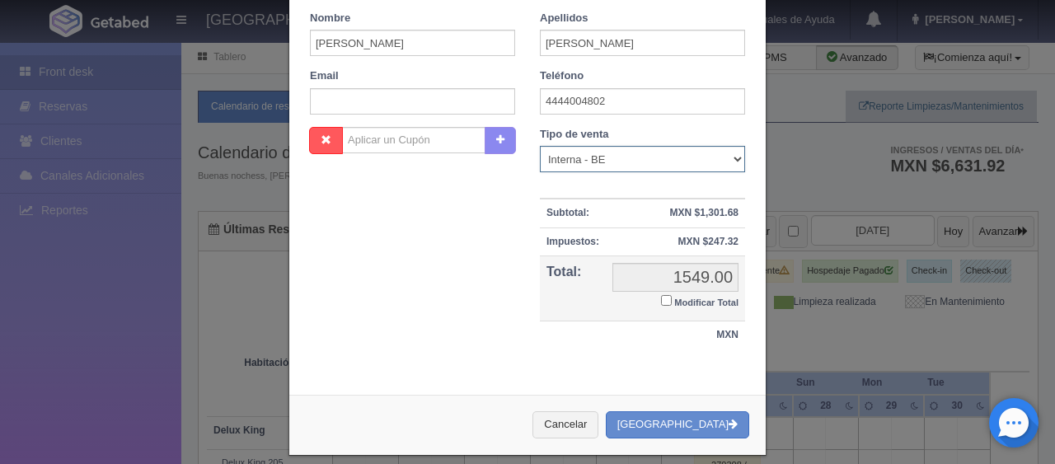
click at [654, 146] on select "Correo Electronico Interna - BE Llamada OTA Externa Otro WALK IN" at bounding box center [642, 159] width 205 height 26
select select "walkin"
click at [540, 146] on select "Correo Electronico Interna - BE Llamada OTA Externa Otro WALK IN" at bounding box center [642, 159] width 205 height 26
click at [662, 298] on input "Modificar Total" at bounding box center [666, 300] width 11 height 11
checkbox input "true"
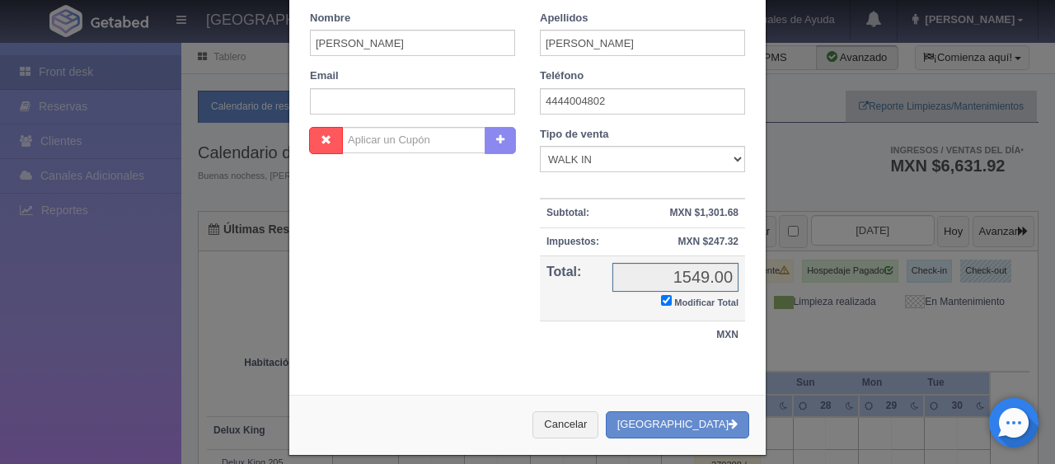
scroll to position [287, 0]
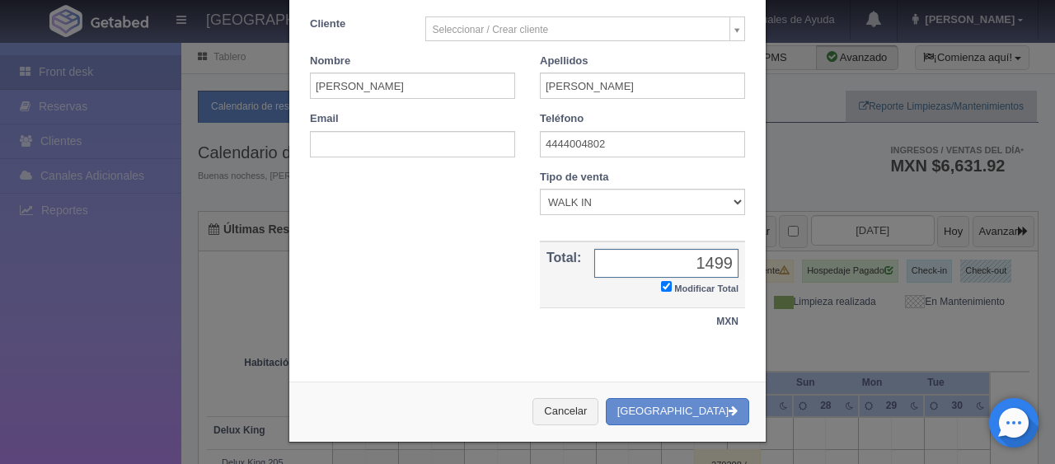
type input "1499.00"
click at [686, 408] on button "[GEOGRAPHIC_DATA]" at bounding box center [677, 411] width 143 height 27
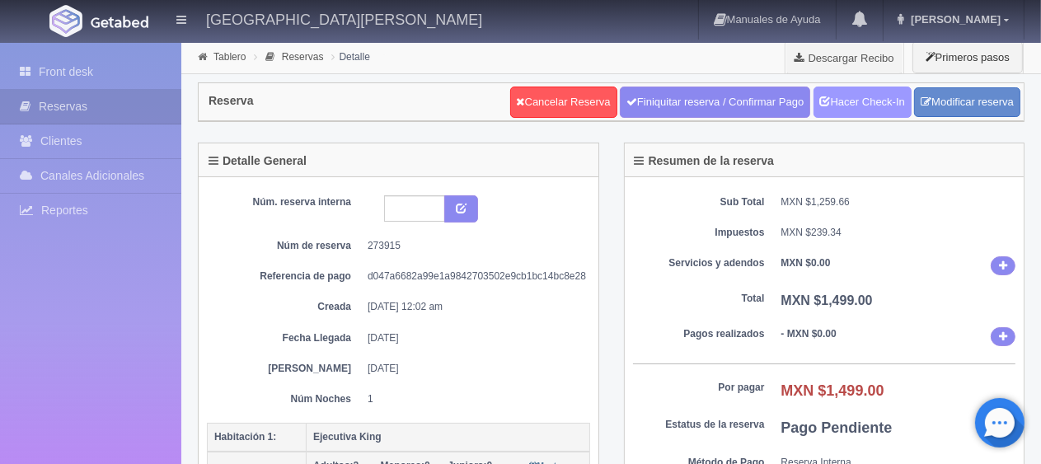
click at [860, 101] on link "Hacer Check-In" at bounding box center [862, 102] width 98 height 31
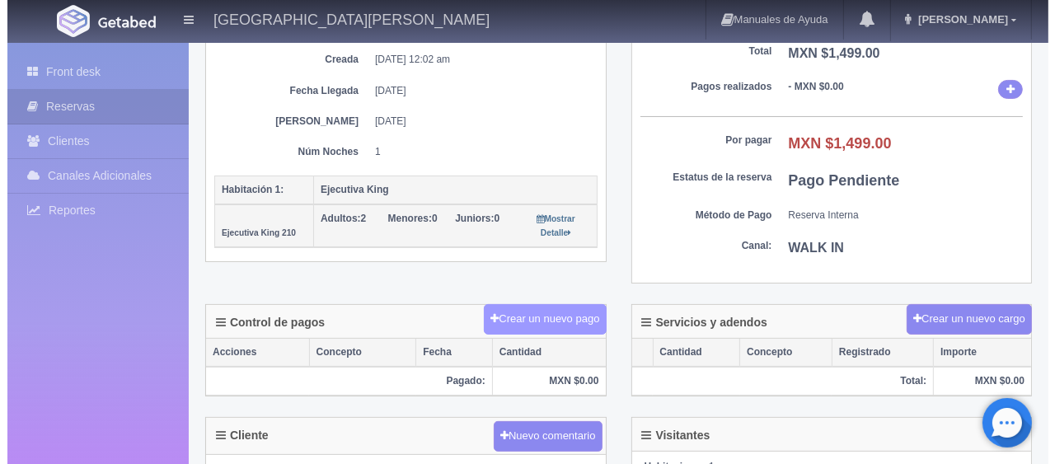
scroll to position [330, 0]
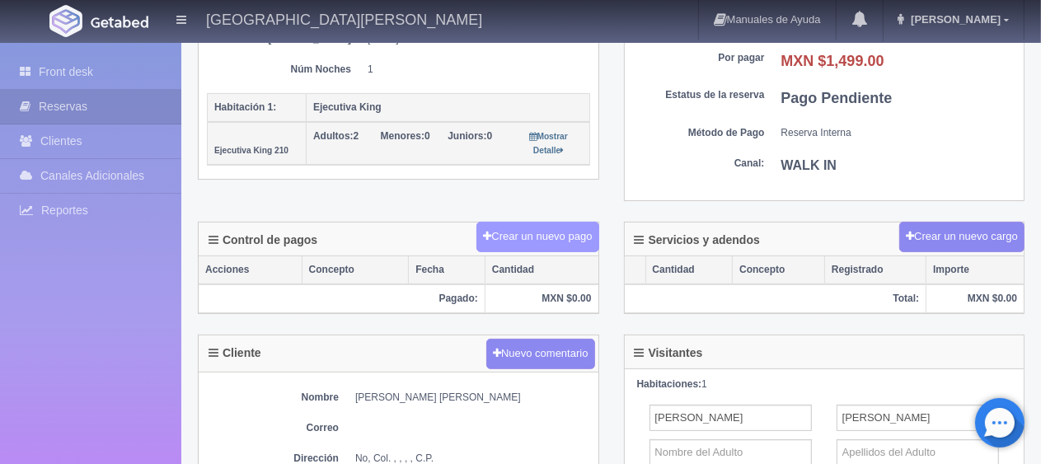
click at [567, 232] on button "Crear un nuevo pago" at bounding box center [537, 237] width 122 height 30
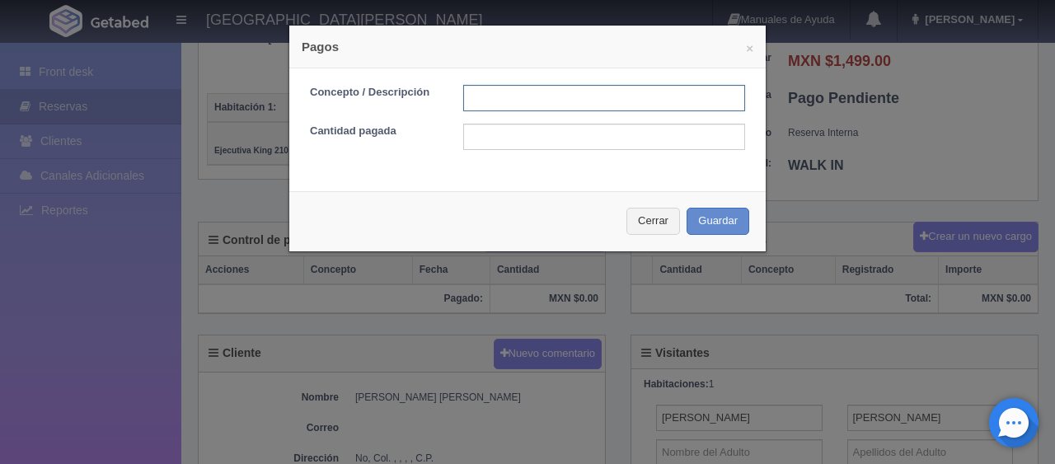
click at [579, 100] on input "text" at bounding box center [604, 98] width 282 height 26
type input "Total Tarjeta"
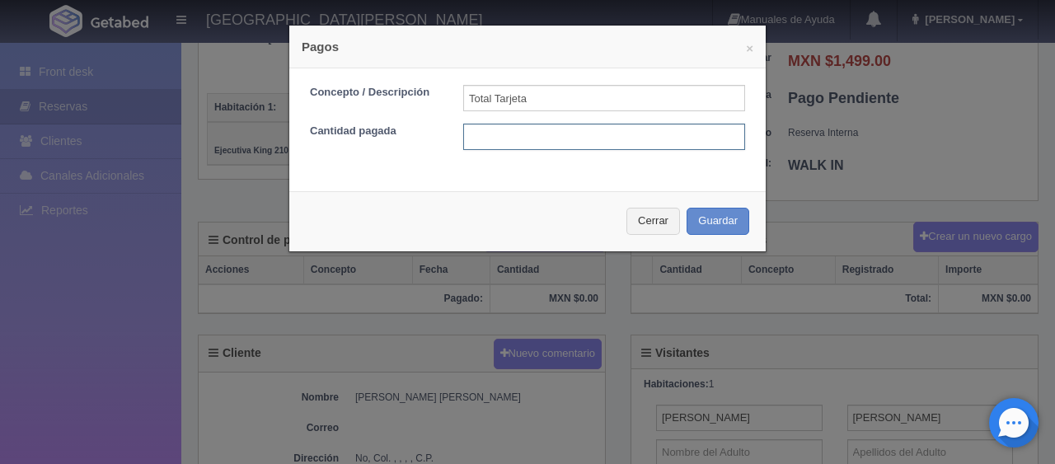
click at [578, 144] on input "text" at bounding box center [604, 137] width 282 height 26
type input "1499.00"
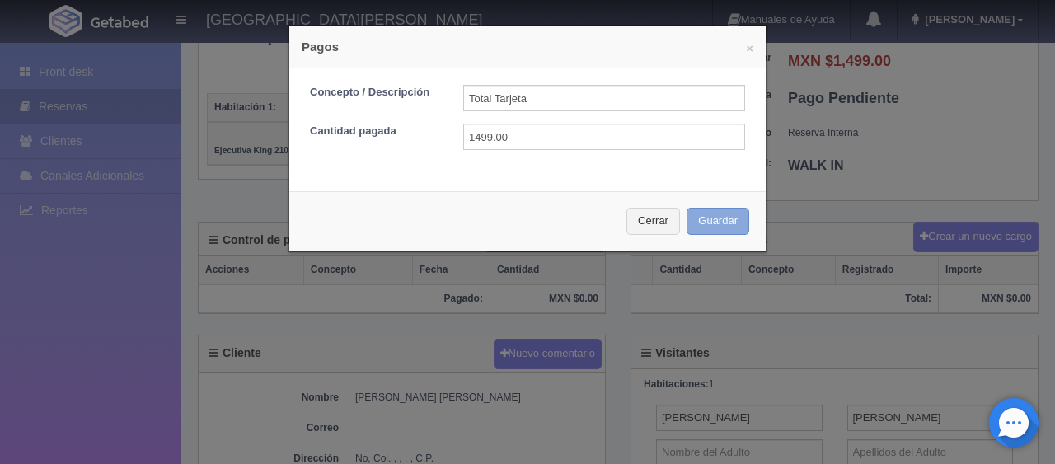
click at [709, 216] on button "Guardar" at bounding box center [717, 221] width 63 height 27
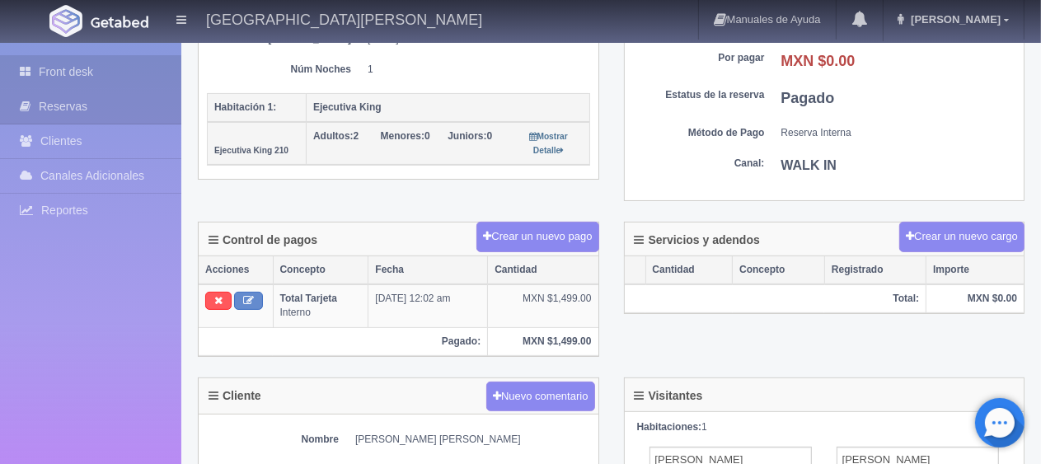
scroll to position [330, 0]
click at [116, 73] on link "Front desk" at bounding box center [90, 72] width 181 height 34
